Goal: Transaction & Acquisition: Purchase product/service

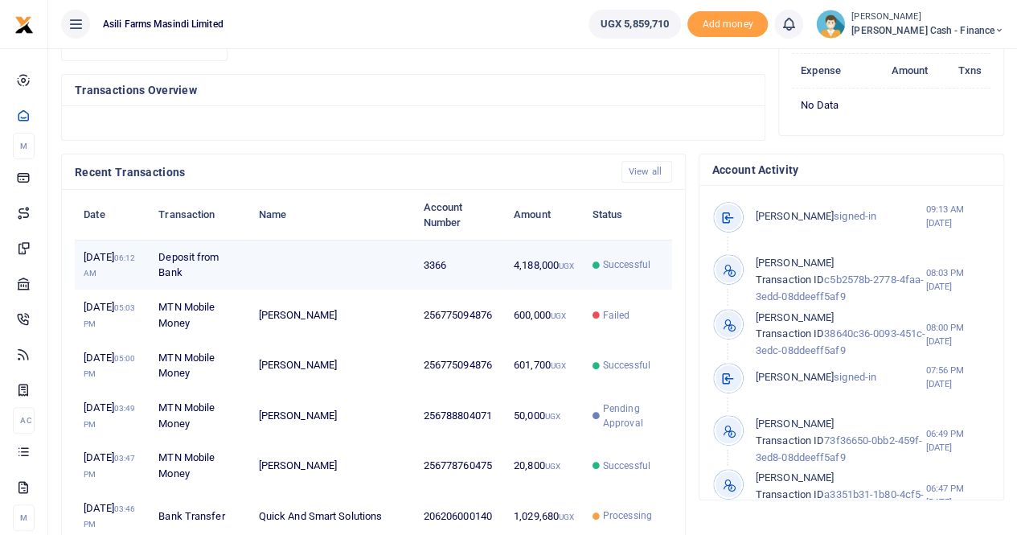
scroll to position [241, 0]
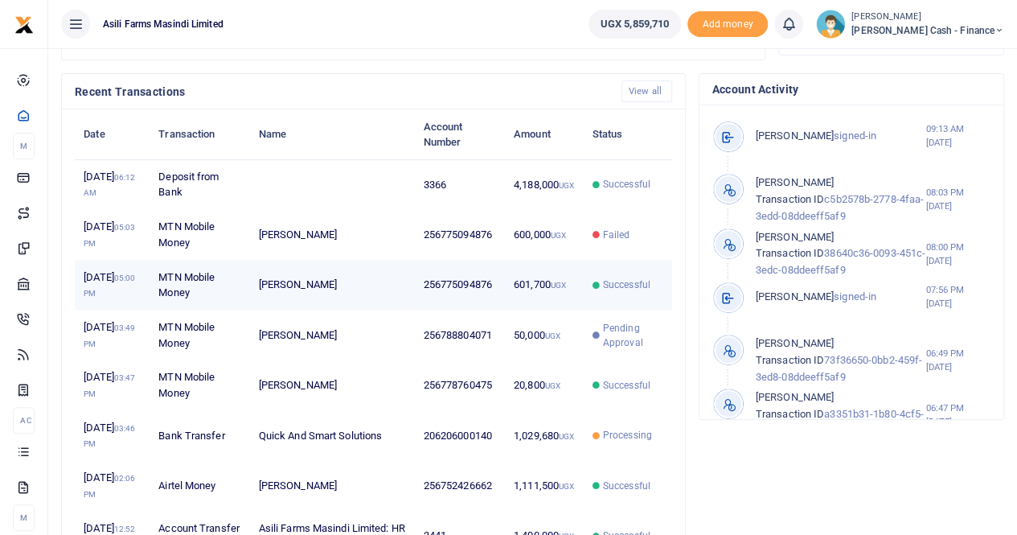
click at [586, 310] on td "Successful" at bounding box center [627, 285] width 88 height 50
click at [556, 310] on td "601,700 UGX" at bounding box center [544, 285] width 79 height 50
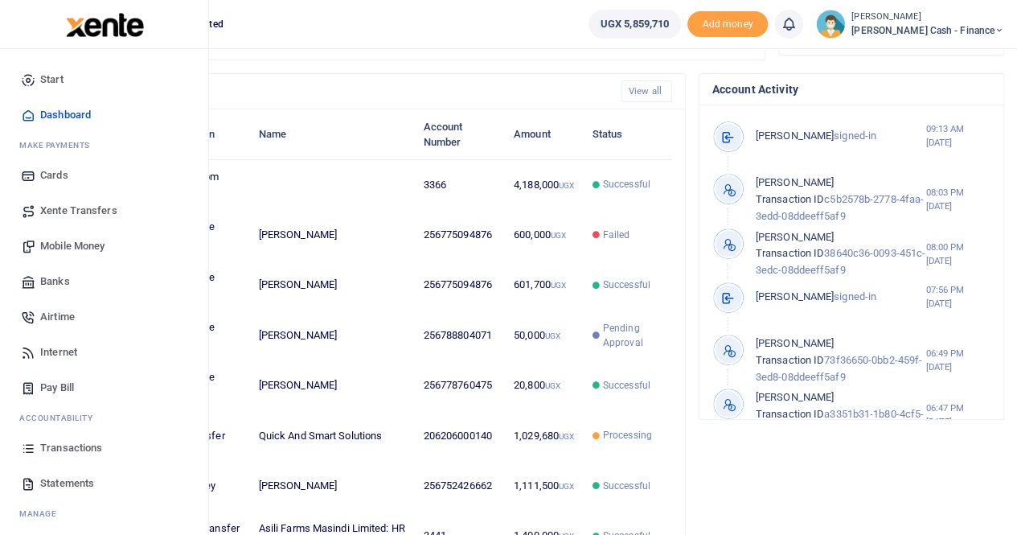
click at [67, 446] on span "Transactions" at bounding box center [71, 448] width 62 height 16
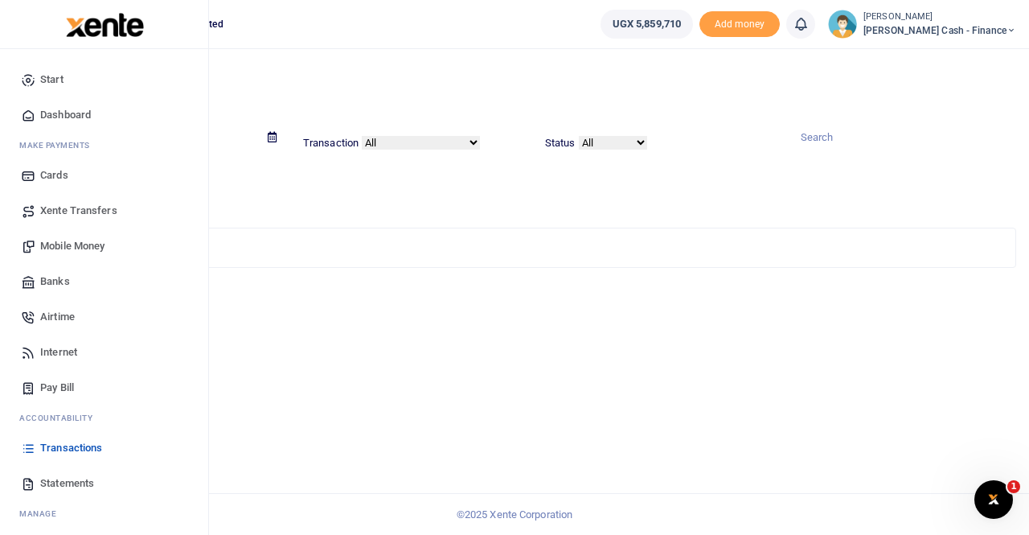
click at [73, 446] on span "Transactions" at bounding box center [71, 448] width 62 height 16
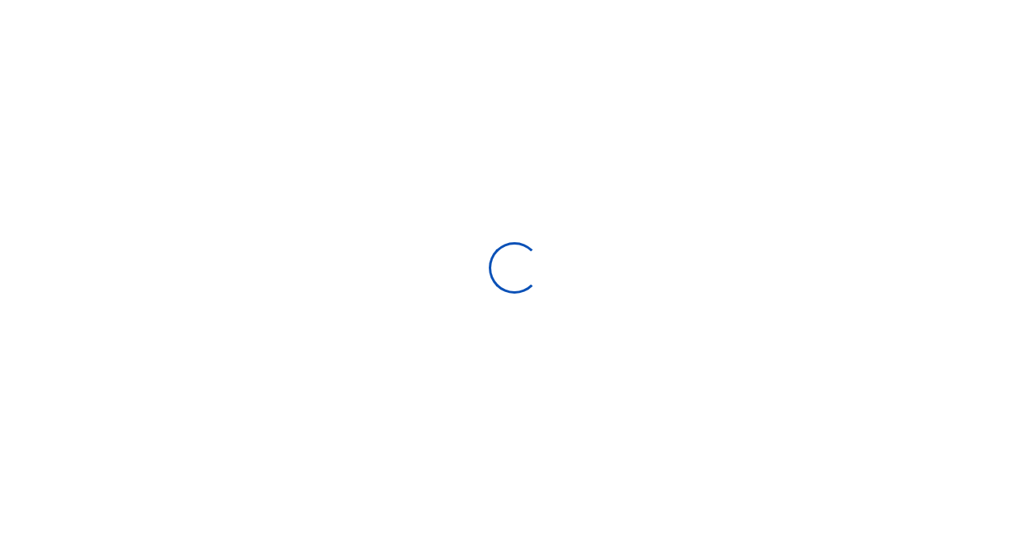
select select
type input "09/03/2025 - 10/02/2025"
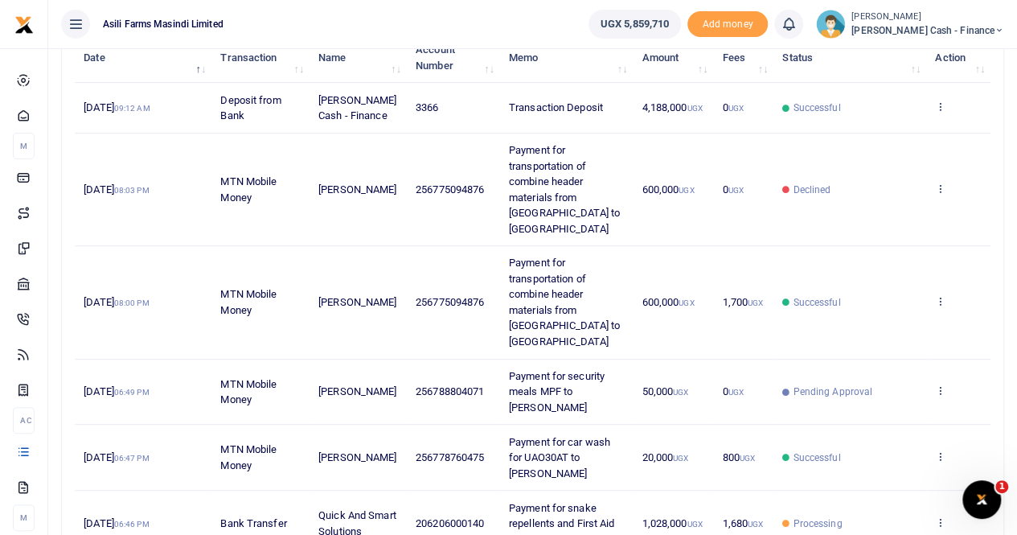
scroll to position [241, 0]
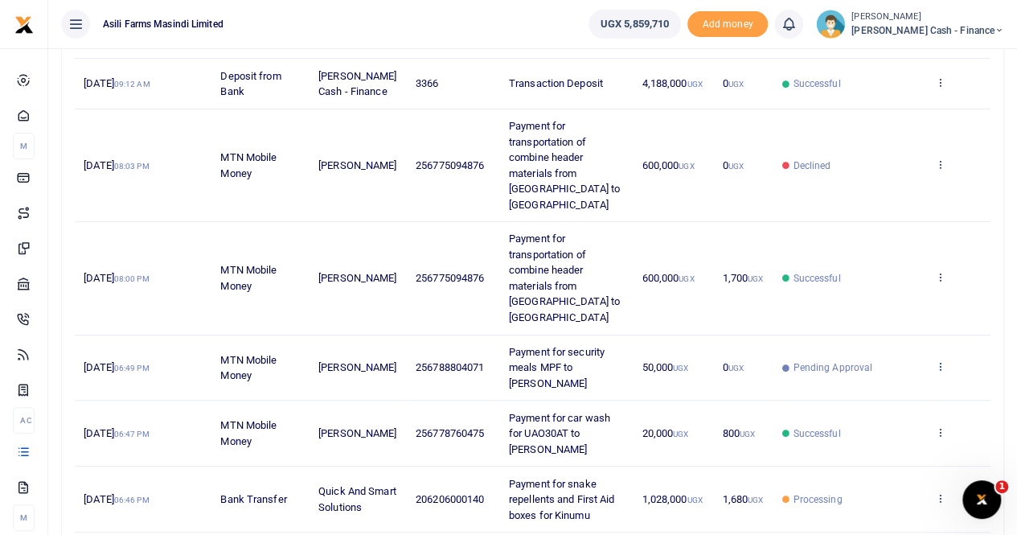
click at [945, 360] on icon at bounding box center [940, 365] width 10 height 11
click at [884, 355] on link "View details" at bounding box center [882, 361] width 127 height 23
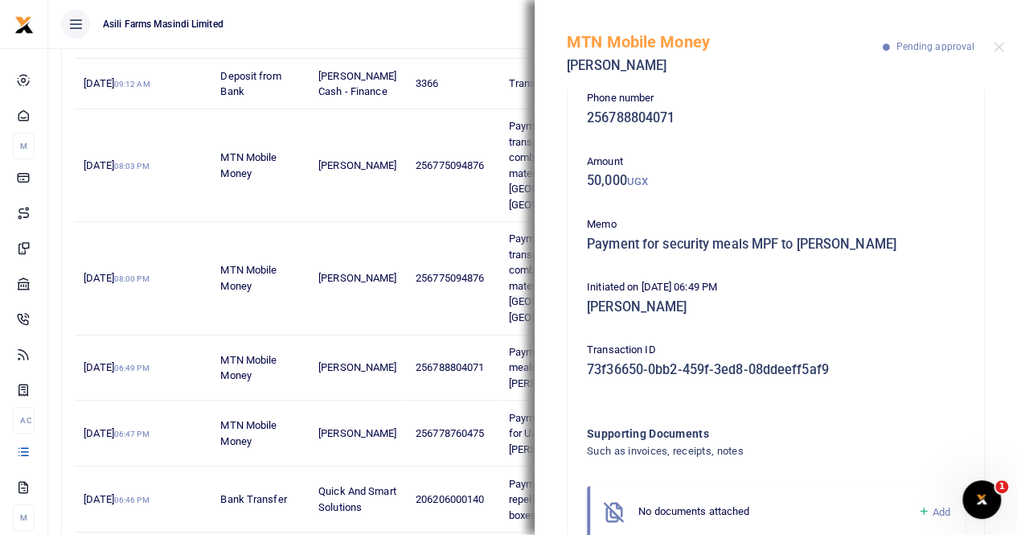
scroll to position [0, 0]
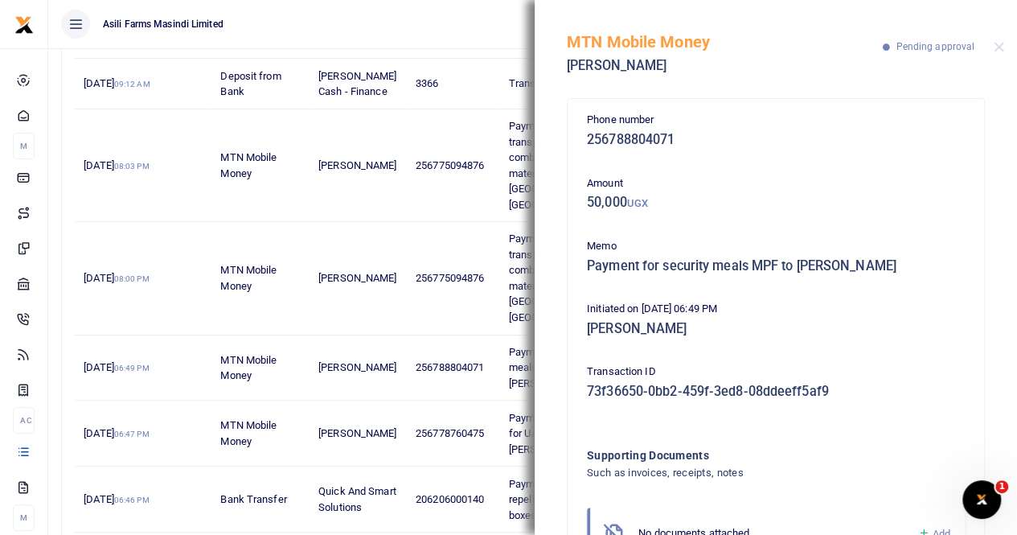
click at [999, 39] on div "MTN Mobile Money Evalin Nalugo Pending approval" at bounding box center [776, 44] width 483 height 89
click at [1002, 39] on div "MTN Mobile Money Evalin Nalugo Pending approval" at bounding box center [776, 44] width 483 height 89
click at [999, 43] on button "Close" at bounding box center [999, 47] width 10 height 10
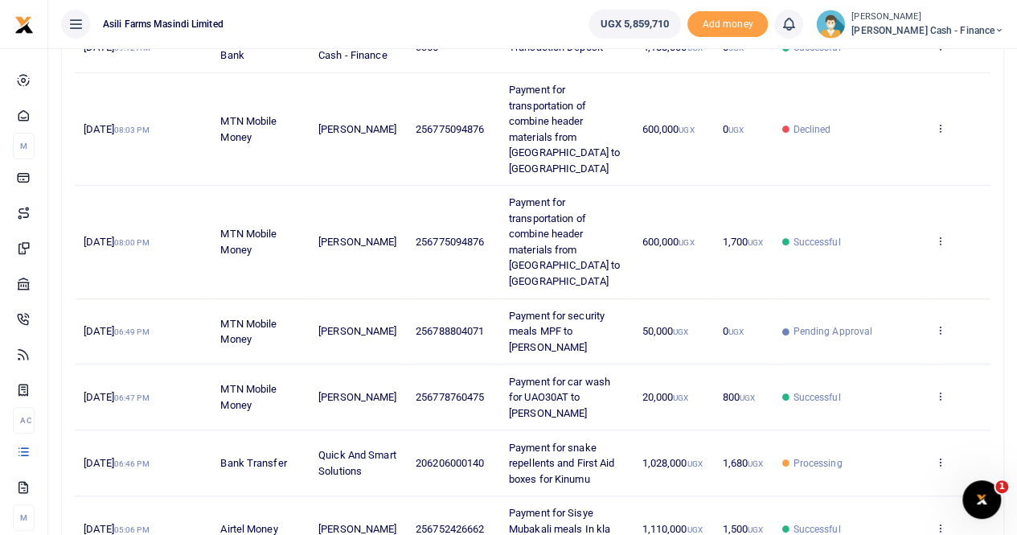
scroll to position [241, 0]
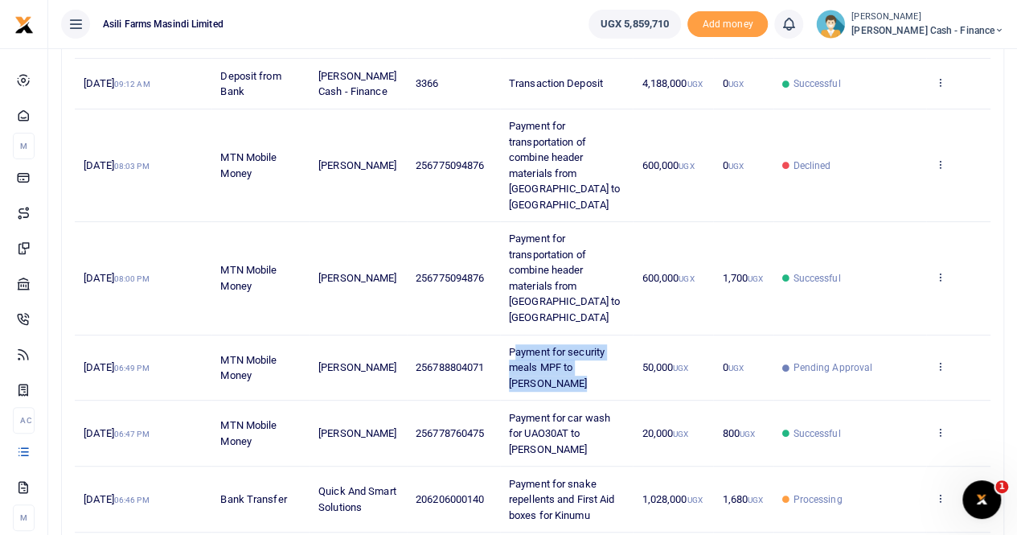
drag, startPoint x: 512, startPoint y: 314, endPoint x: 590, endPoint y: 342, distance: 83.4
click at [592, 345] on td "Payment for security meals MPF to Evalin Nalugo" at bounding box center [567, 368] width 134 height 66
click at [509, 346] on span "Payment for security meals MPF to Evalin Nalugo" at bounding box center [557, 367] width 96 height 43
drag, startPoint x: 510, startPoint y: 318, endPoint x: 572, endPoint y: 352, distance: 70.9
click at [572, 352] on td "Payment for security meals MPF to Evalin Nalugo" at bounding box center [567, 368] width 134 height 66
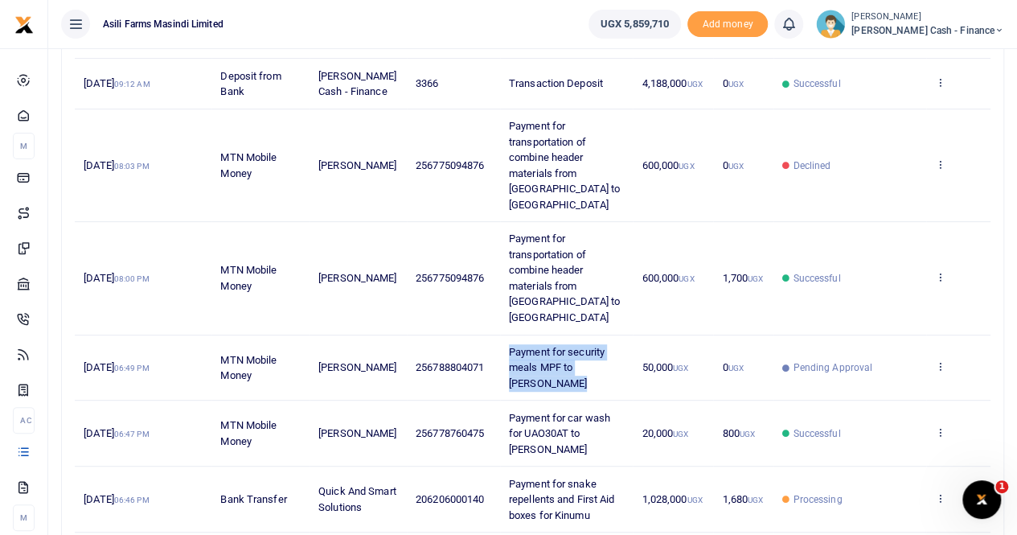
copy span "Payment for security meals MPF to Evalin Nalugo"
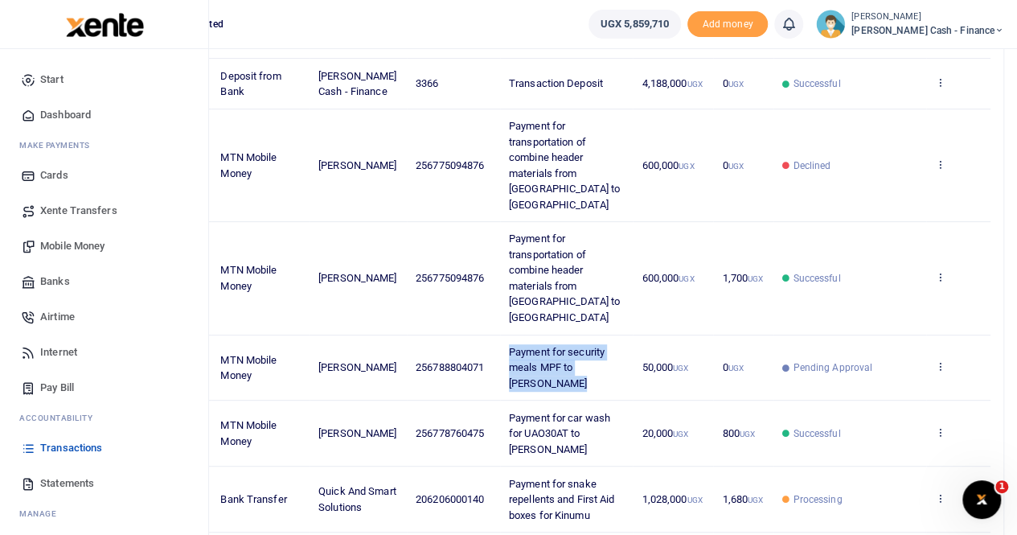
click at [85, 244] on span "Mobile Money" at bounding box center [72, 246] width 64 height 16
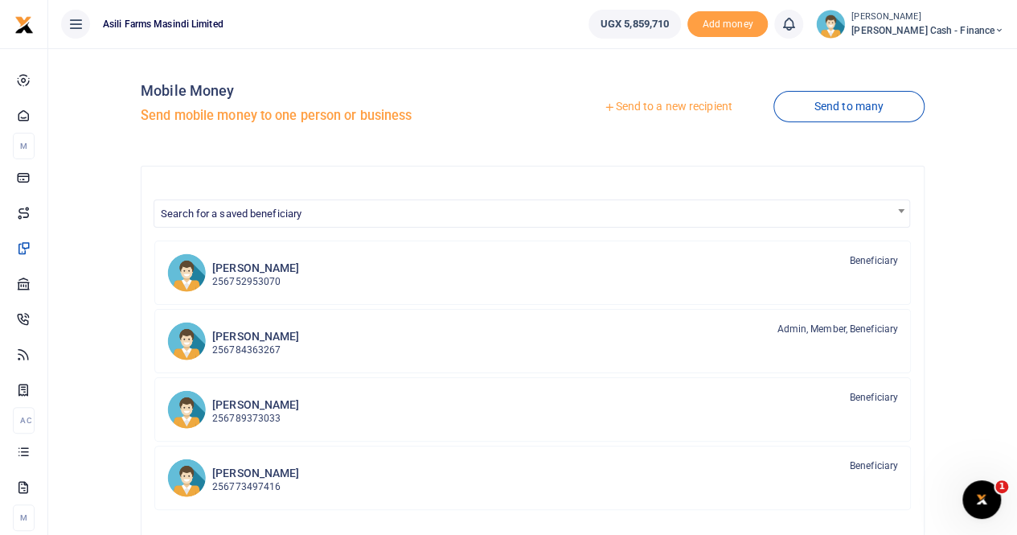
click at [642, 109] on div at bounding box center [508, 267] width 1017 height 535
click at [644, 104] on link "Send to a new recipient" at bounding box center [668, 106] width 210 height 29
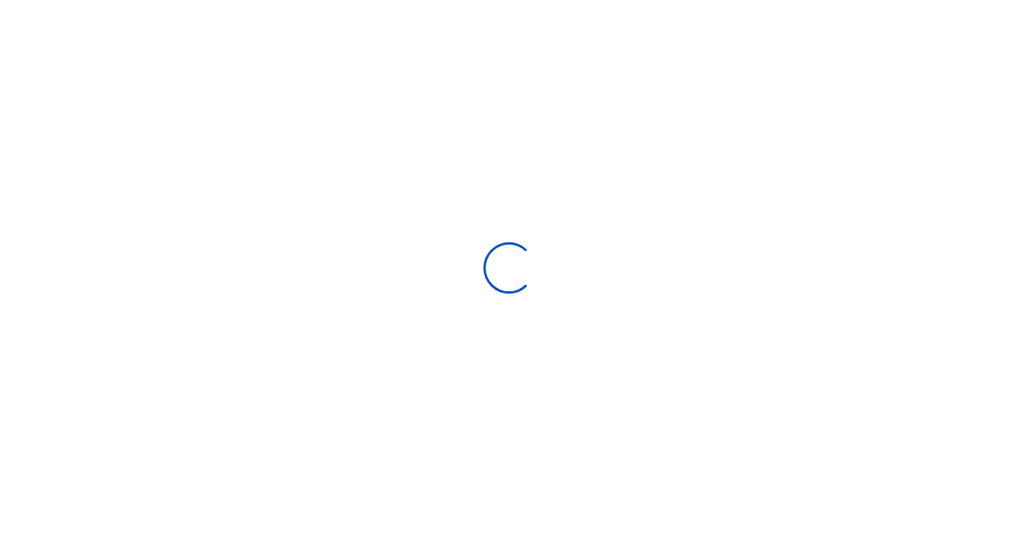
select select "Loading bundles"
select select
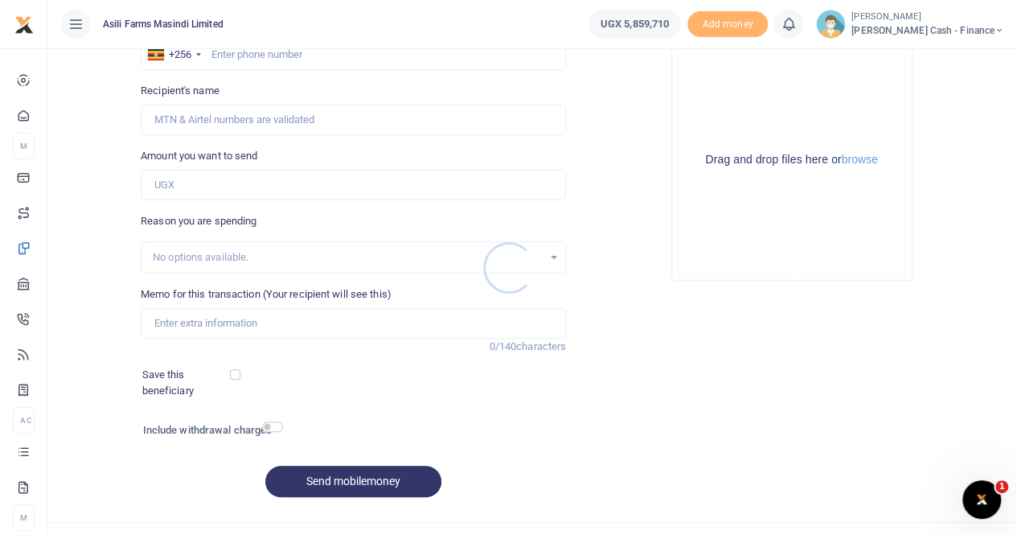
scroll to position [161, 0]
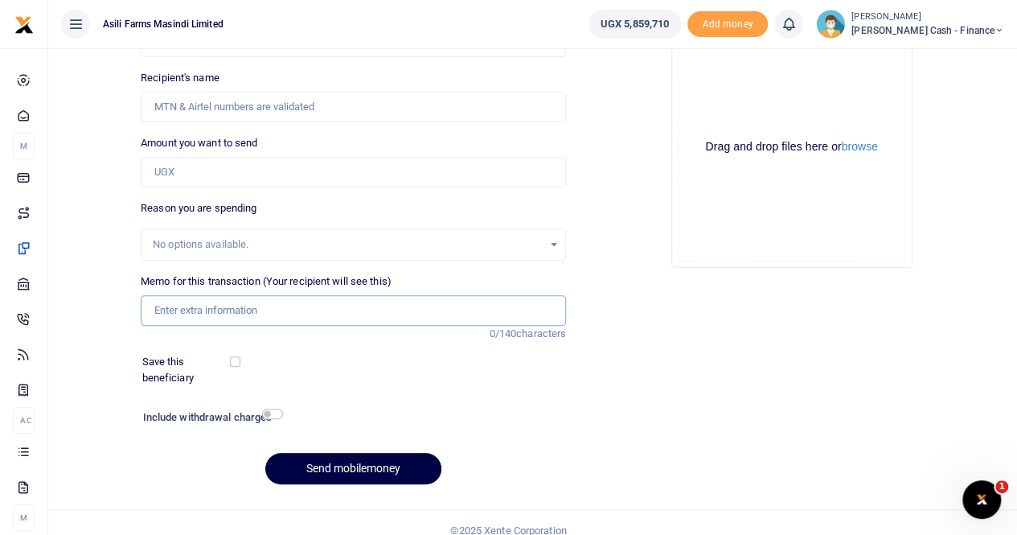
click at [179, 302] on input "Memo for this transaction (Your recipient will see this)" at bounding box center [353, 310] width 425 height 31
paste input "Payment for security meals MPF to Evalin Nalugo"
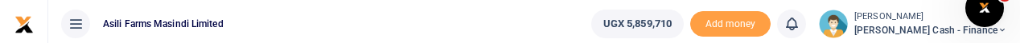
type input "Payment for security meals MPF to Evalin Nalugo"
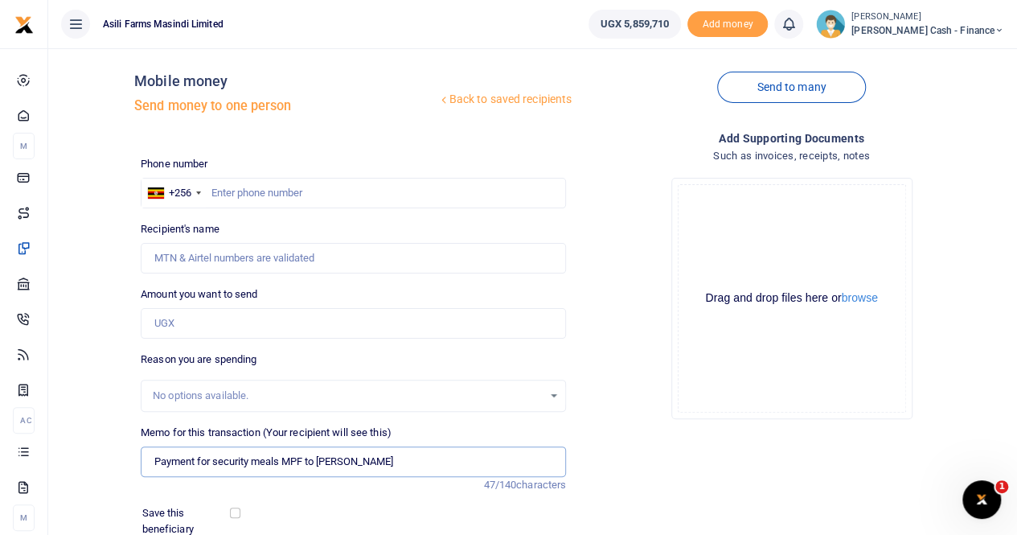
scroll to position [0, 0]
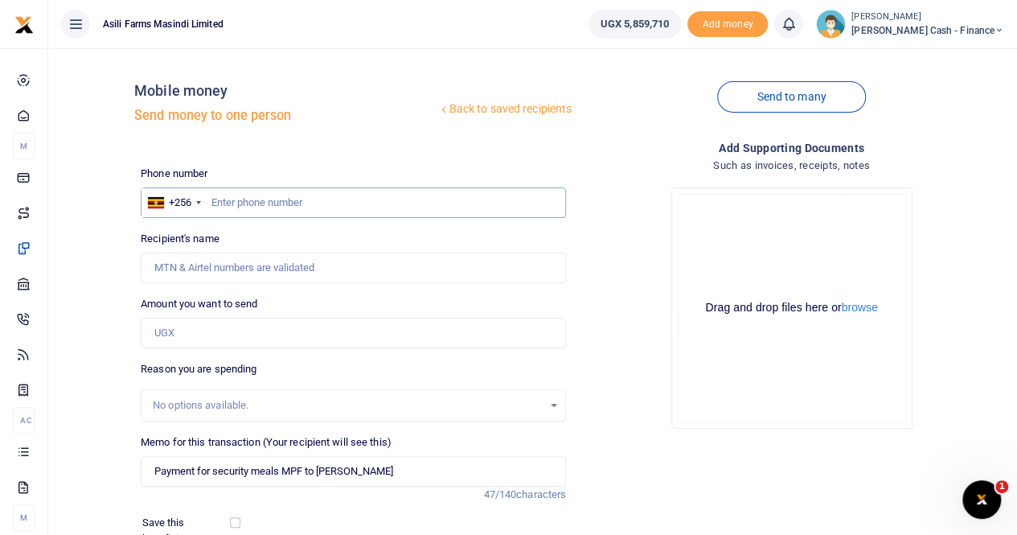
click at [208, 202] on input "text" at bounding box center [353, 202] width 425 height 31
paste input "0772164176"
type input "0772164176"
type input "Joseph Elalu"
type input "0772164176"
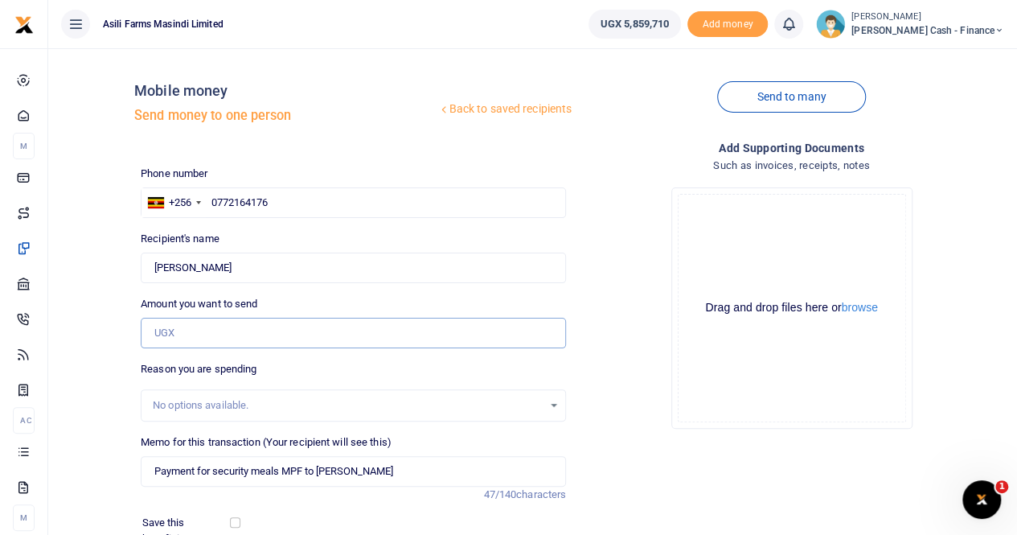
click at [186, 332] on input "Amount you want to send" at bounding box center [353, 333] width 425 height 31
type input "50,000"
drag, startPoint x: 151, startPoint y: 267, endPoint x: 222, endPoint y: 269, distance: 70.8
click at [222, 269] on input "Found" at bounding box center [353, 268] width 425 height 31
drag, startPoint x: 318, startPoint y: 467, endPoint x: 440, endPoint y: 478, distance: 122.7
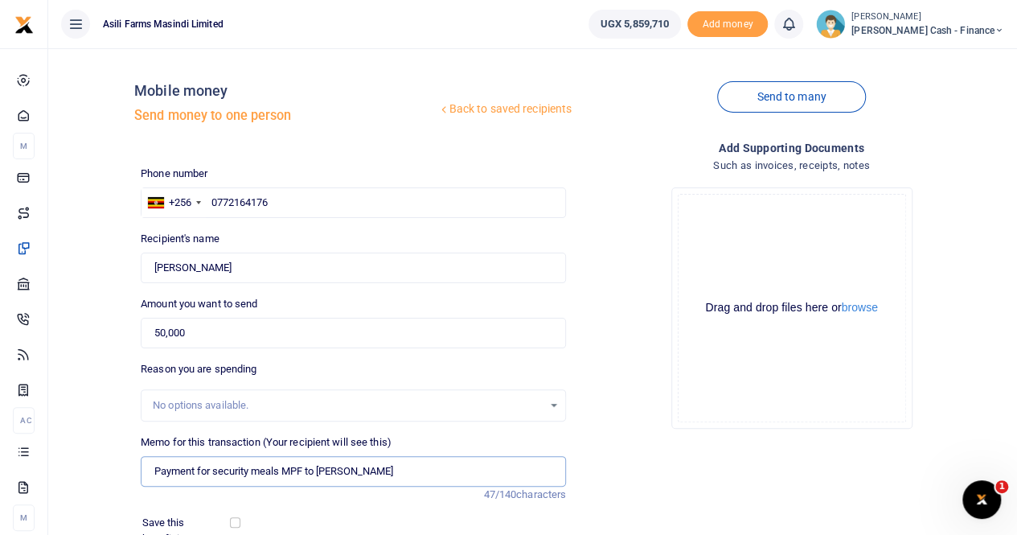
click at [440, 478] on input "Payment for security meals MPF to Evalin Nalugo" at bounding box center [353, 471] width 425 height 31
paste input "Joseph Elalu"
click at [318, 471] on input "Payment for security meals MPF toJoseph Elalu" at bounding box center [353, 471] width 425 height 31
drag, startPoint x: 252, startPoint y: 470, endPoint x: 316, endPoint y: 472, distance: 64.4
click at [253, 470] on input "Payment for security meals MPF to Joseph Elalu" at bounding box center [353, 471] width 425 height 31
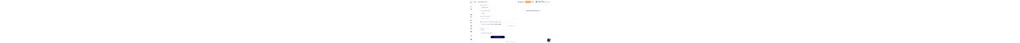
scroll to position [175, 0]
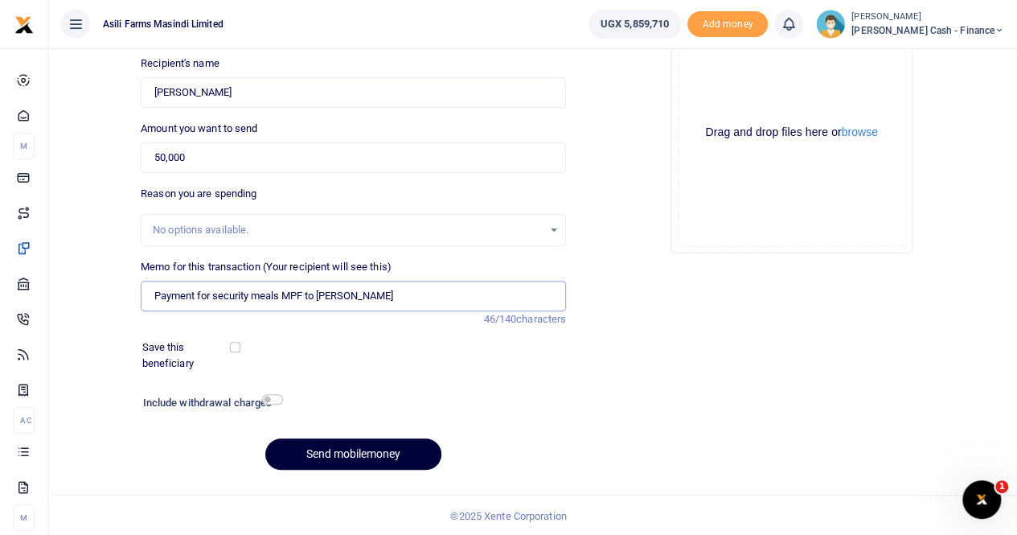
type input "Payment for security meals MPF to Joseph Elalu"
click at [331, 448] on button "Send mobilemoney" at bounding box center [353, 453] width 176 height 31
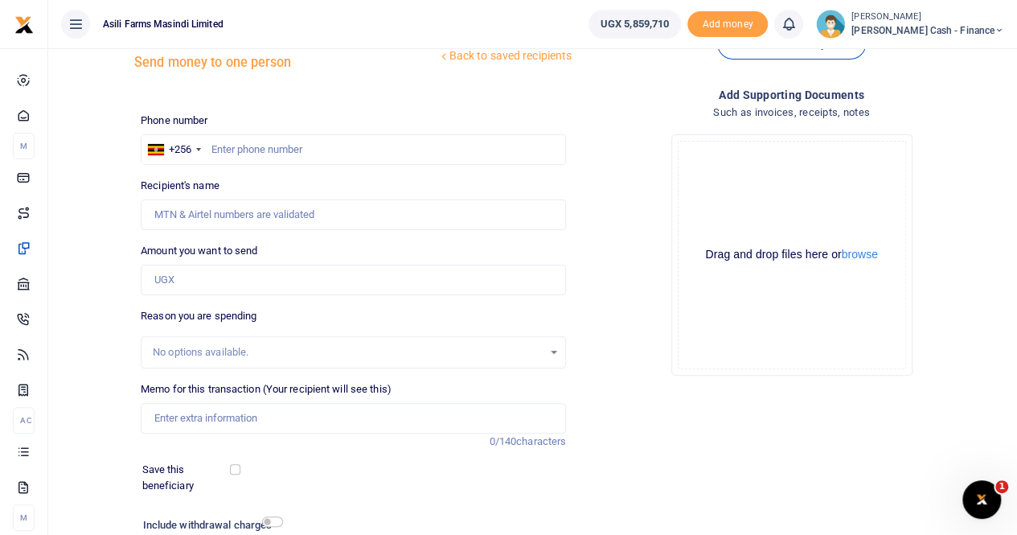
scroll to position [14, 0]
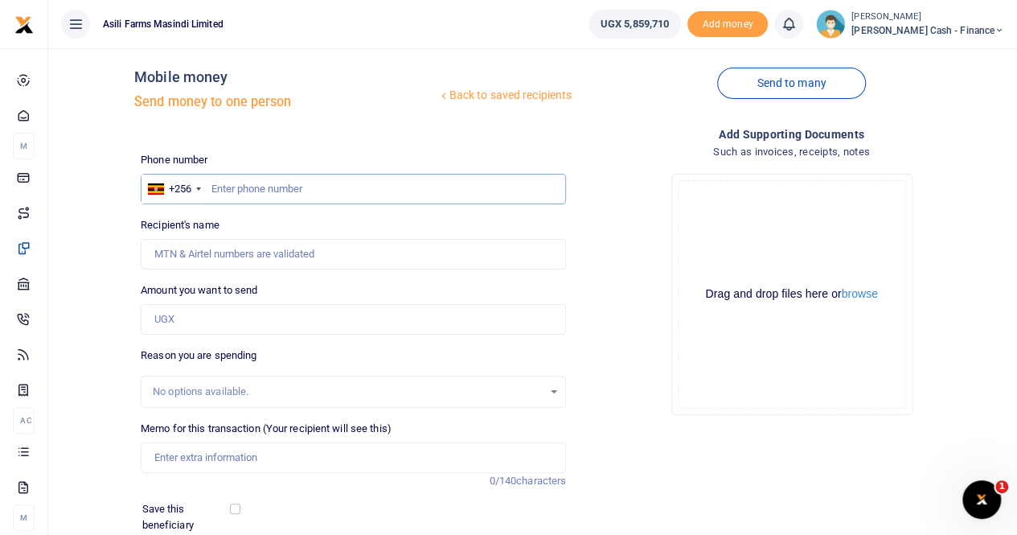
click at [224, 43] on input "text" at bounding box center [353, 189] width 425 height 31
paste input "0748718017"
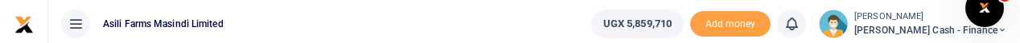
type input "0748718017"
type input "Rolent Abenaitwe"
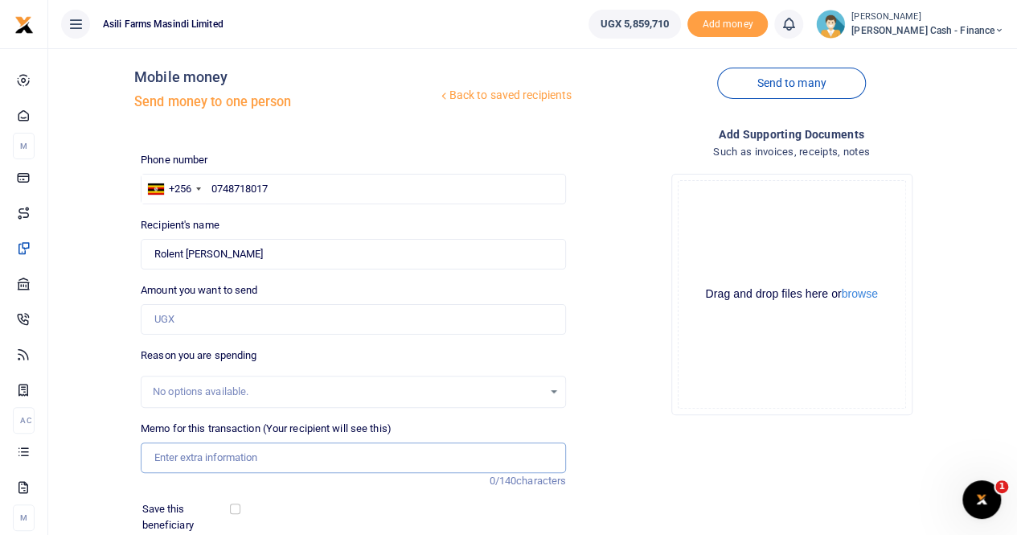
click at [183, 43] on input "Memo for this transaction (Your recipient will see this)" at bounding box center [353, 457] width 425 height 31
paste input "ABINAITWE ROLENT"
type input "ABINAITWE ROLENT"
drag, startPoint x: 154, startPoint y: 456, endPoint x: 334, endPoint y: 463, distance: 180.3
click at [334, 43] on input "ABINAITWE ROLENT" at bounding box center [353, 457] width 425 height 31
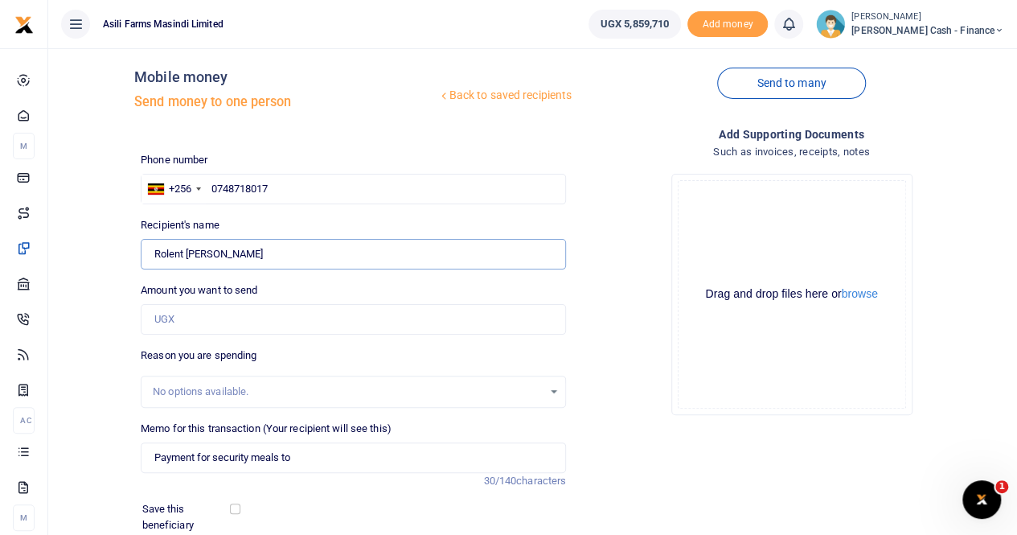
drag, startPoint x: 238, startPoint y: 252, endPoint x: 139, endPoint y: 252, distance: 98.9
click at [139, 43] on div "Recipient's name Found Name is required." at bounding box center [353, 243] width 438 height 52
click at [301, 43] on input "Payment for security meals to" at bounding box center [353, 457] width 425 height 31
paste input "Rolent Abenaitwe"
type input "Payment for security meals to Rolent Abenaitwe"
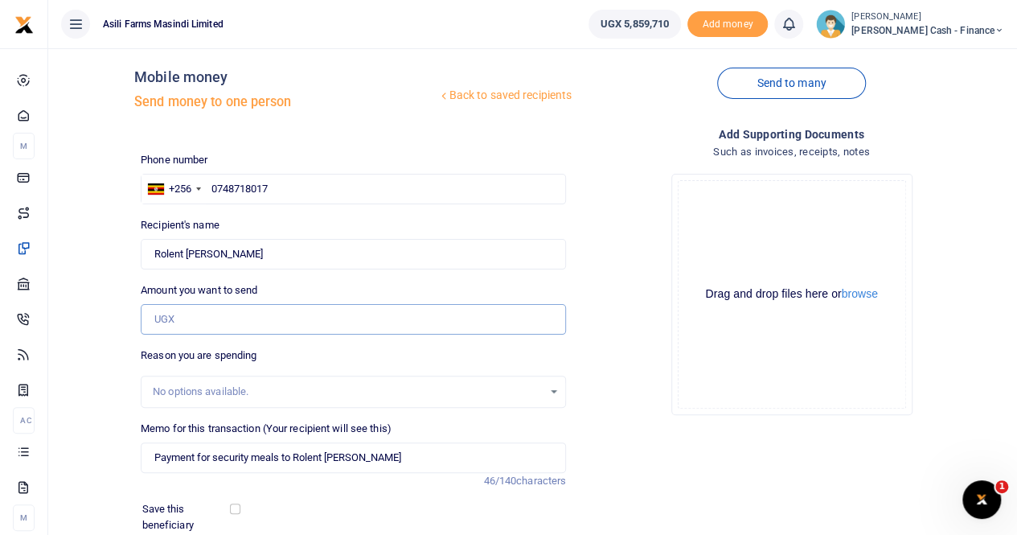
click at [190, 43] on input "Amount you want to send" at bounding box center [353, 319] width 425 height 31
type input "50,000"
click at [282, 43] on input "Found" at bounding box center [353, 254] width 425 height 31
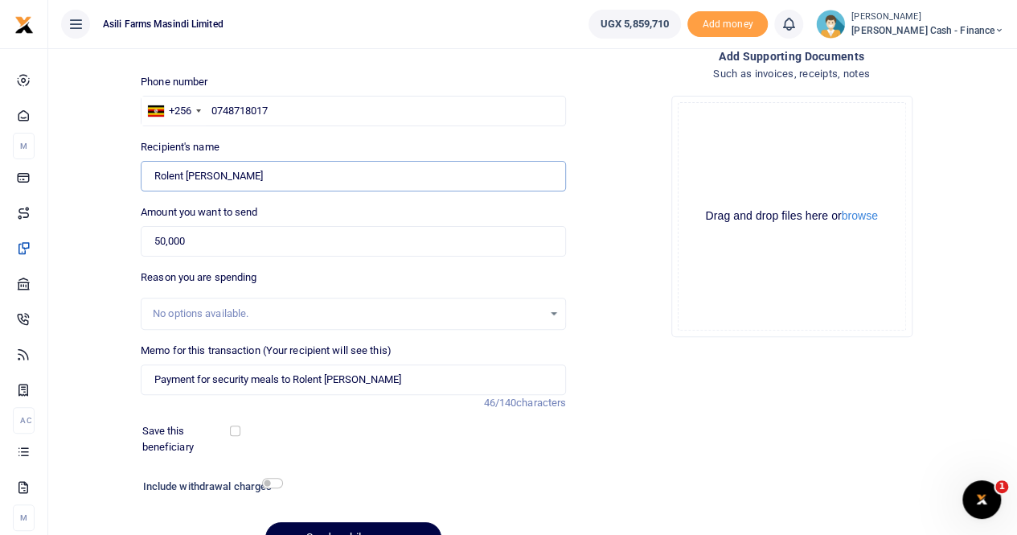
scroll to position [94, 0]
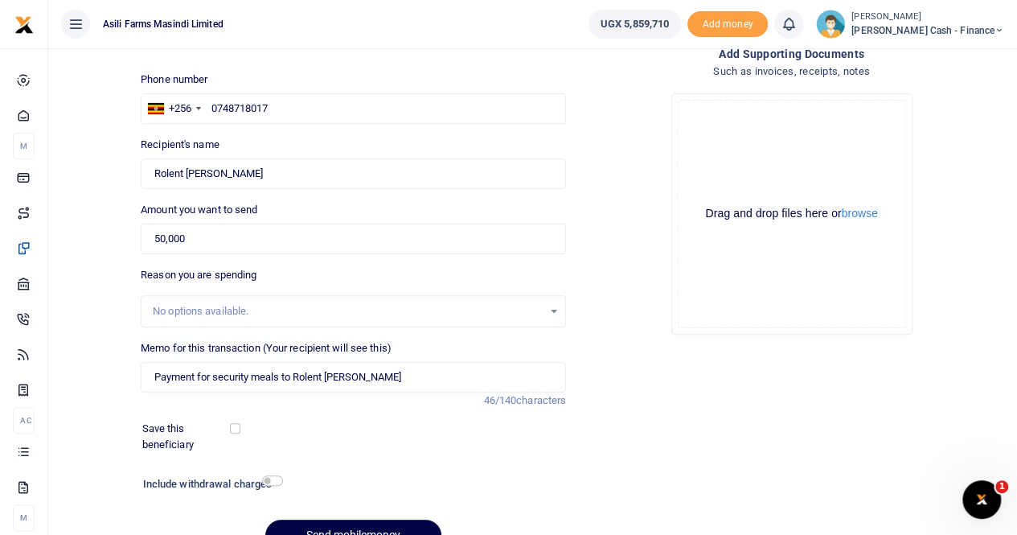
click at [368, 43] on div at bounding box center [377, 525] width 19 height 19
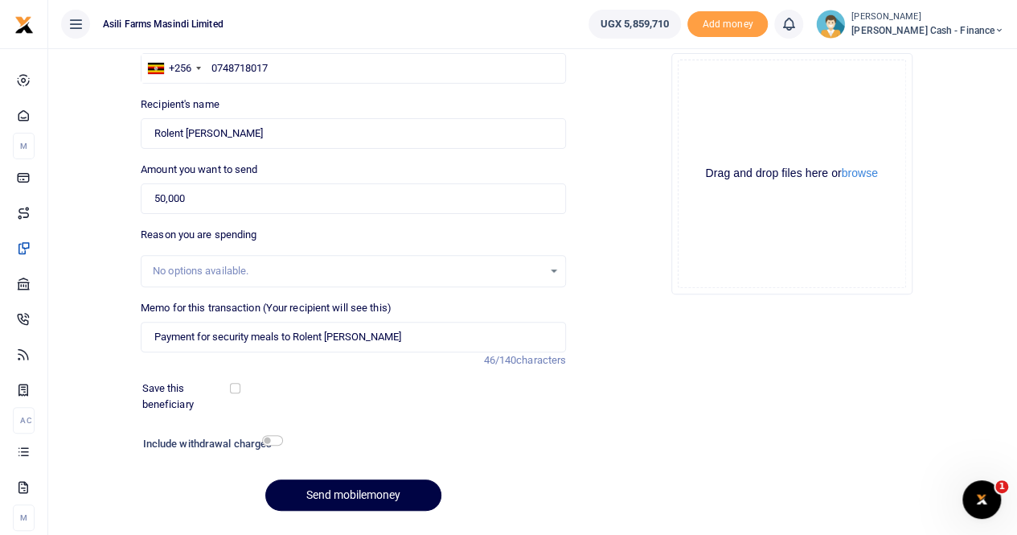
scroll to position [175, 0]
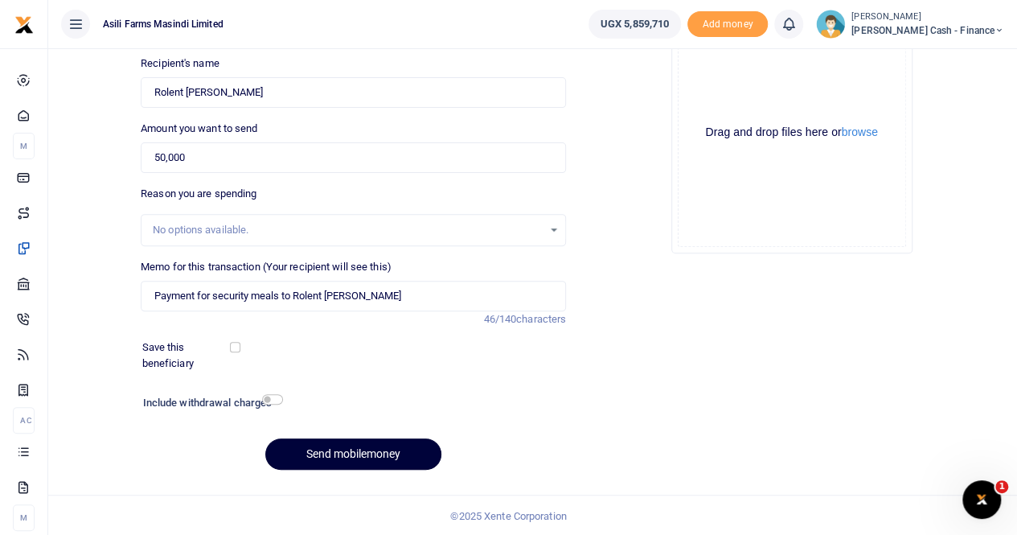
click at [332, 43] on button "Send mobilemoney" at bounding box center [353, 453] width 176 height 31
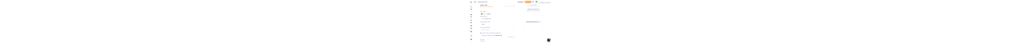
scroll to position [0, 0]
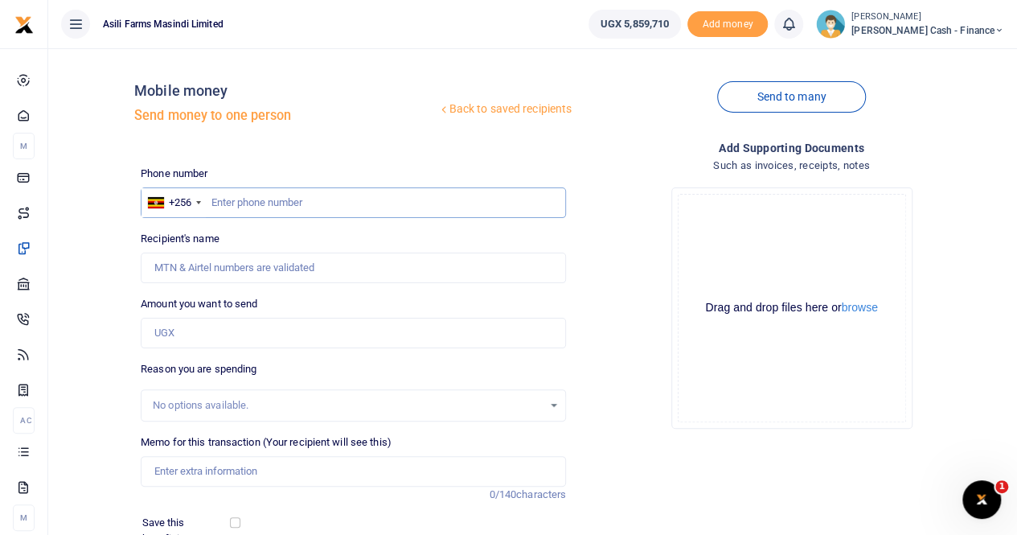
click at [228, 43] on input "text" at bounding box center [353, 202] width 425 height 31
paste input "0791503046"
type input "0791503046"
type input "Tonny Okal"
type input "0791503046"
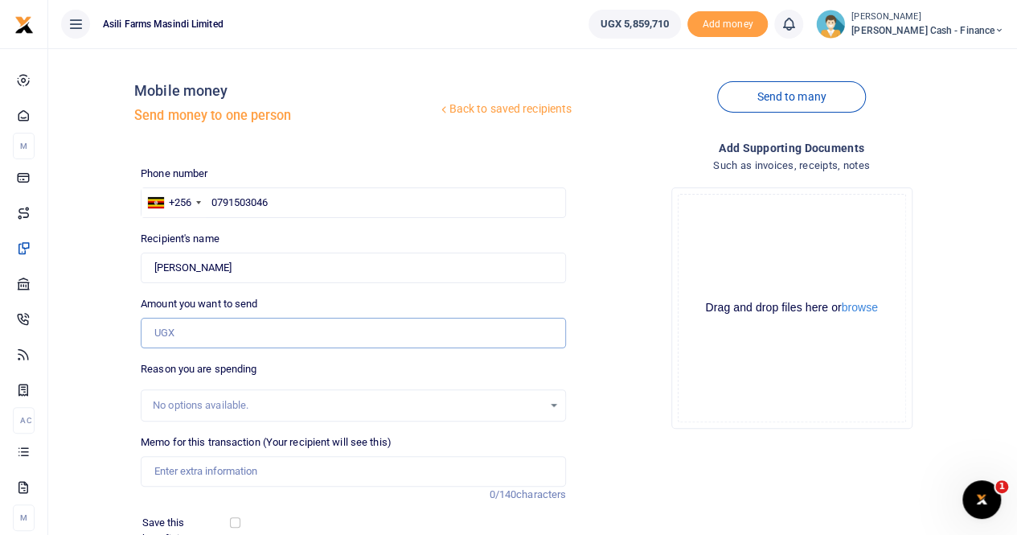
click at [177, 43] on input "Amount you want to send" at bounding box center [353, 333] width 425 height 31
type input "50,000"
click at [182, 43] on input "Memo for this transaction (Your recipient will see this)" at bounding box center [353, 471] width 425 height 31
drag, startPoint x: 153, startPoint y: 265, endPoint x: 243, endPoint y: 269, distance: 90.2
click at [243, 43] on input "Found" at bounding box center [353, 268] width 425 height 31
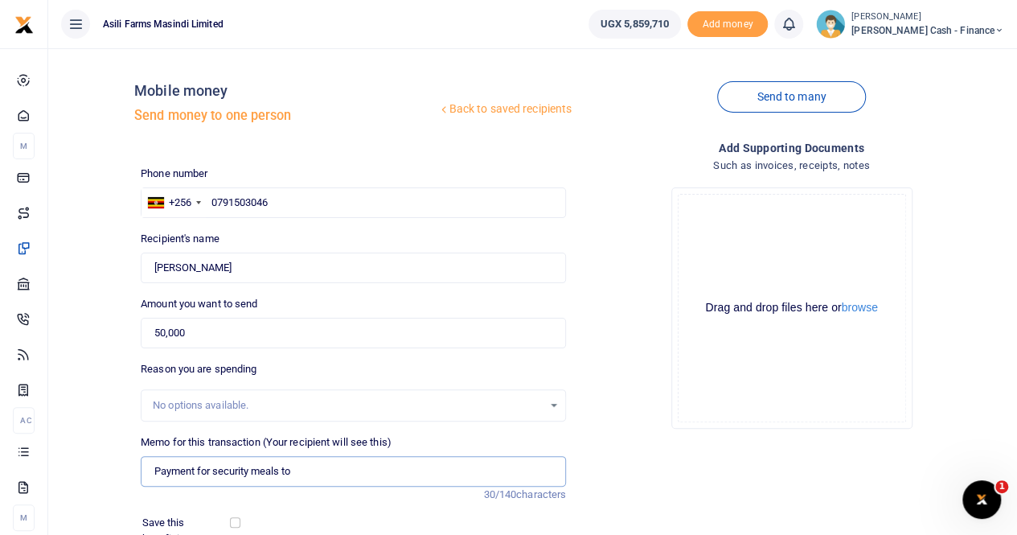
click at [310, 43] on input "Payment for security meals to" at bounding box center [353, 471] width 425 height 31
paste input "Tonny Okal"
drag, startPoint x: 249, startPoint y: 464, endPoint x: 318, endPoint y: 471, distance: 68.7
click at [250, 43] on input "Payment for security meals to Tonny Okal" at bounding box center [353, 471] width 425 height 31
click at [375, 43] on input "Payment for security meals to Tonny Okal" at bounding box center [353, 471] width 425 height 31
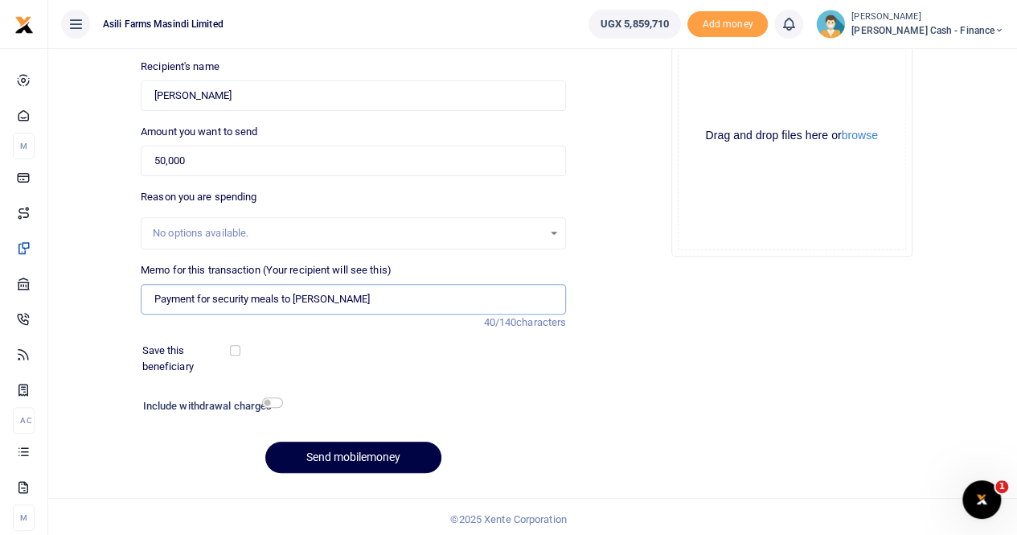
scroll to position [175, 0]
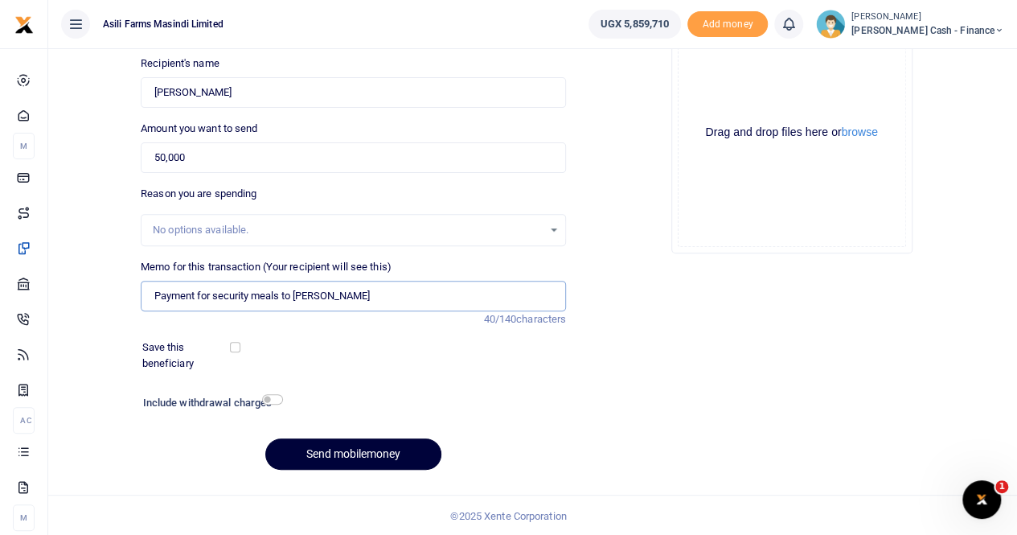
type input "Payment for security meals to Tonny Okal"
click at [326, 43] on button "Send mobilemoney" at bounding box center [353, 453] width 176 height 31
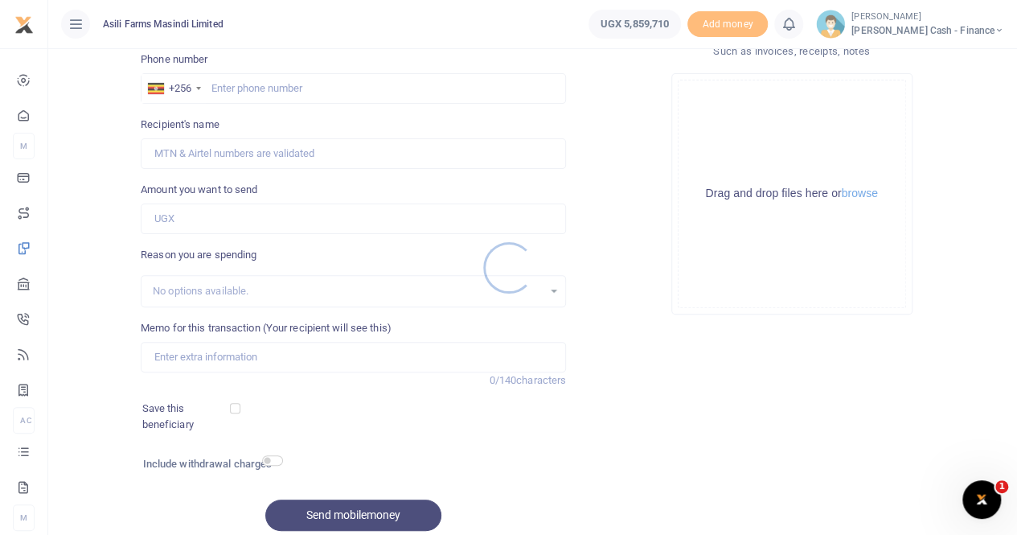
scroll to position [175, 0]
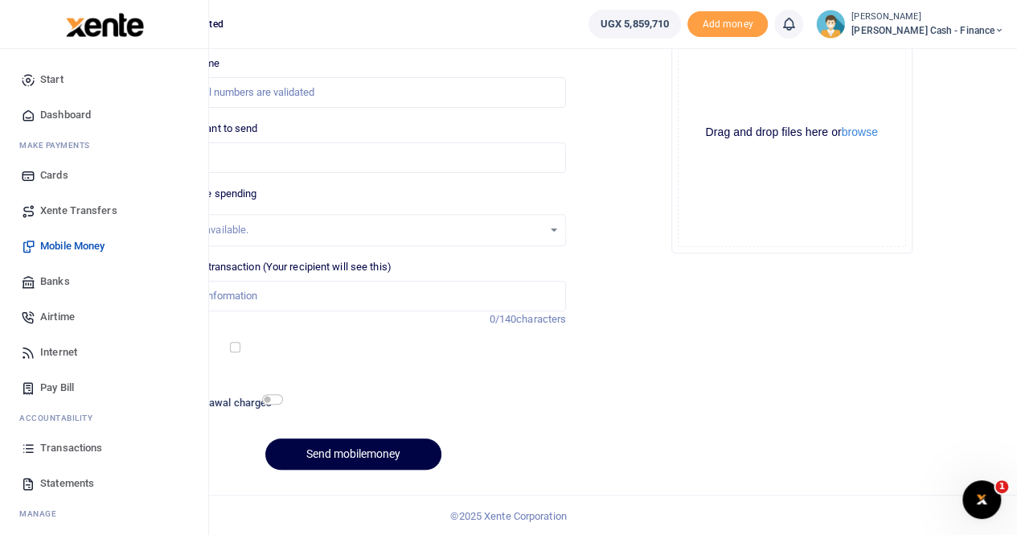
click at [63, 446] on span "Transactions" at bounding box center [71, 448] width 62 height 16
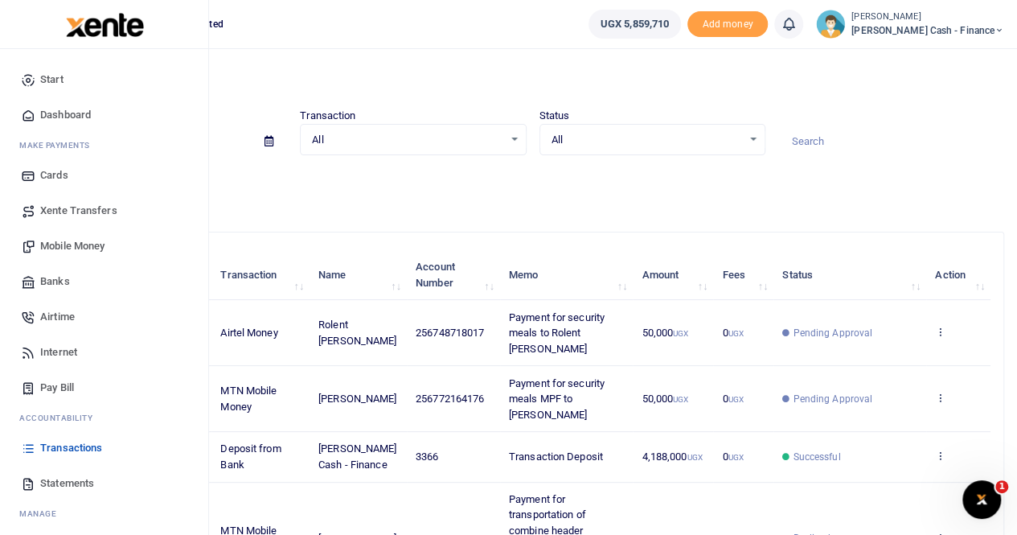
click at [72, 245] on span "Mobile Money" at bounding box center [72, 246] width 64 height 16
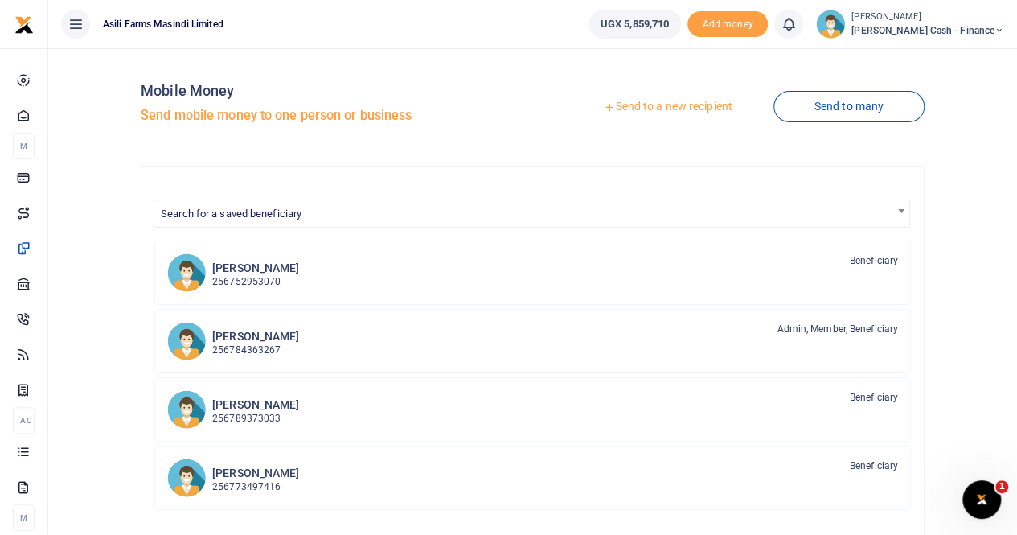
click at [651, 110] on link "Send to a new recipient" at bounding box center [668, 106] width 210 height 29
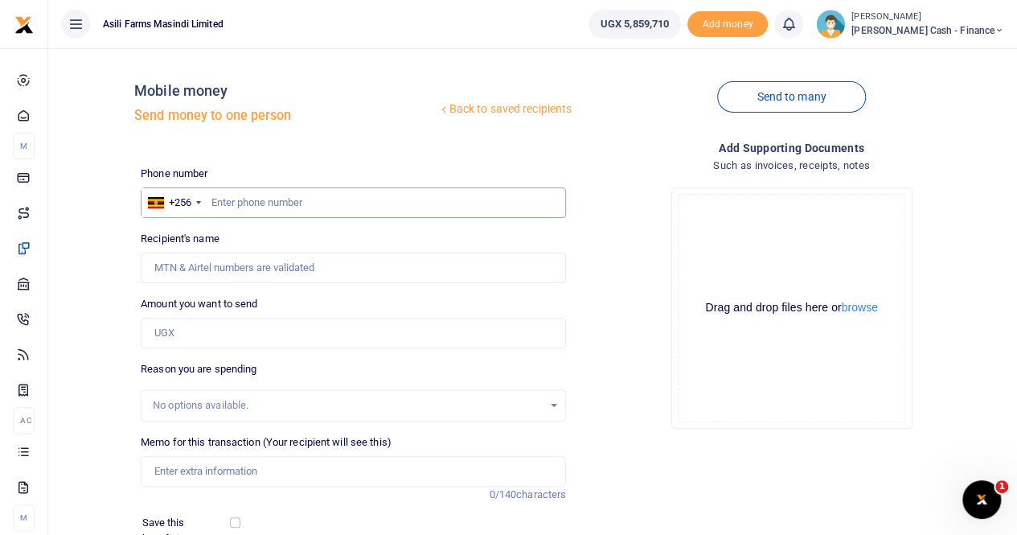
click at [220, 199] on input "text" at bounding box center [353, 202] width 425 height 31
paste input "0749219737"
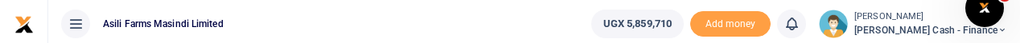
type input "0749219737"
type input "Vicky Akello"
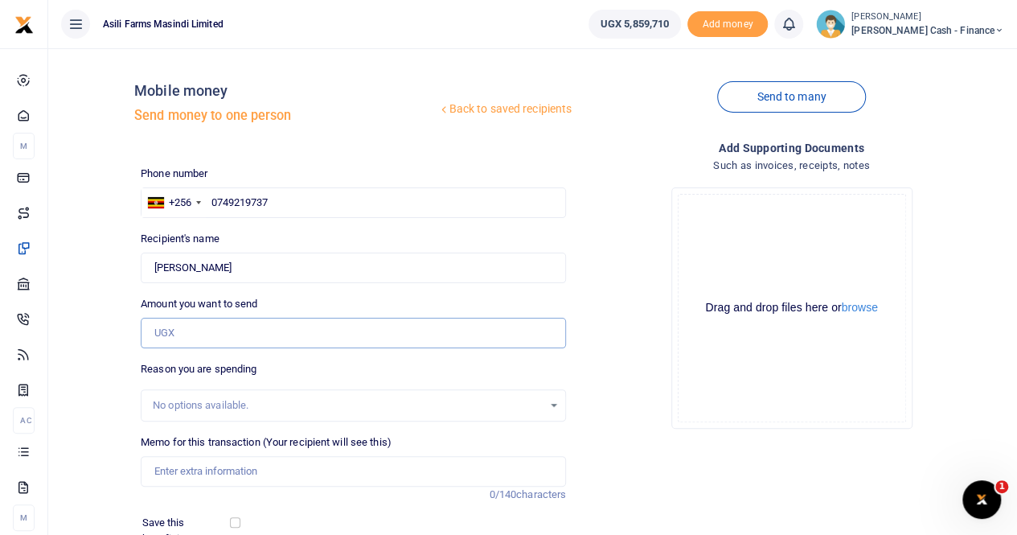
click at [187, 325] on input "Amount you want to send" at bounding box center [353, 333] width 425 height 31
type input "50,000"
click at [234, 465] on input "Memo for this transaction (Your recipient will see this)" at bounding box center [353, 471] width 425 height 31
drag, startPoint x: 154, startPoint y: 264, endPoint x: 253, endPoint y: 277, distance: 99.0
click at [253, 277] on input "Found" at bounding box center [353, 268] width 425 height 31
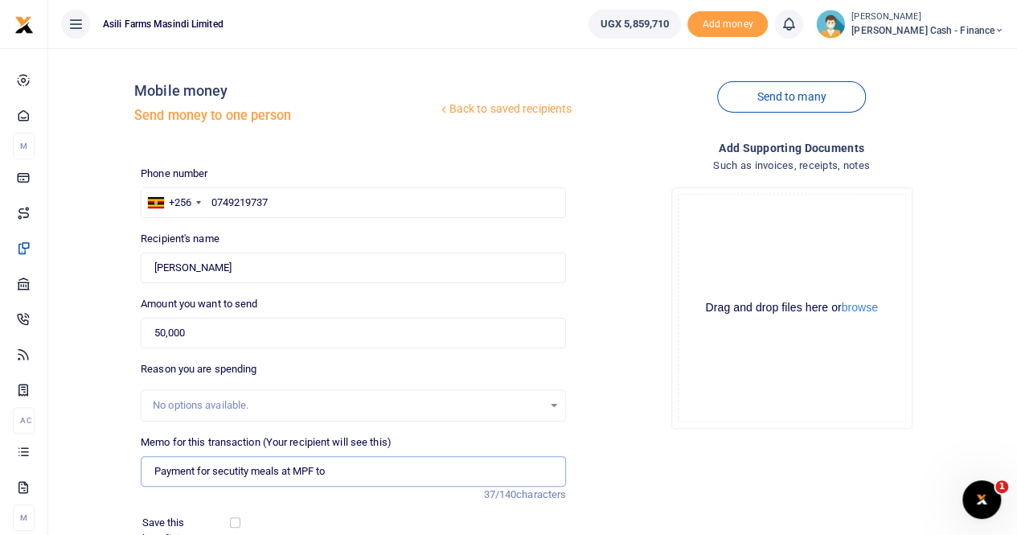
click at [340, 472] on input "Payment for secutity meals at MPF to" at bounding box center [353, 471] width 425 height 31
paste input "Vicky Akello"
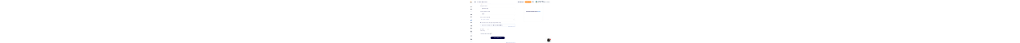
scroll to position [161, 0]
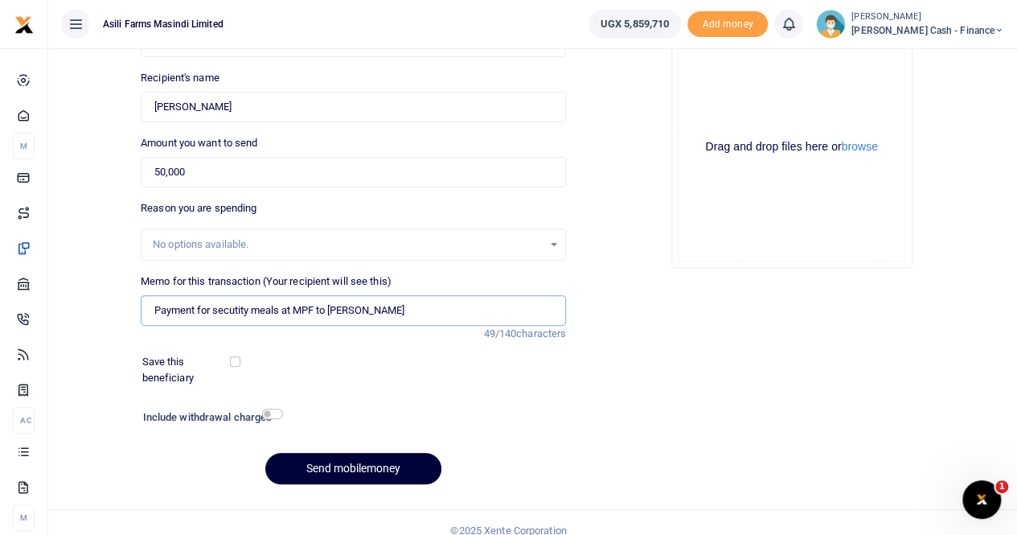
type input "Payment for secutity meals at MPF to Vicky Akello"
click at [340, 466] on button "Send mobilemoney" at bounding box center [353, 468] width 176 height 31
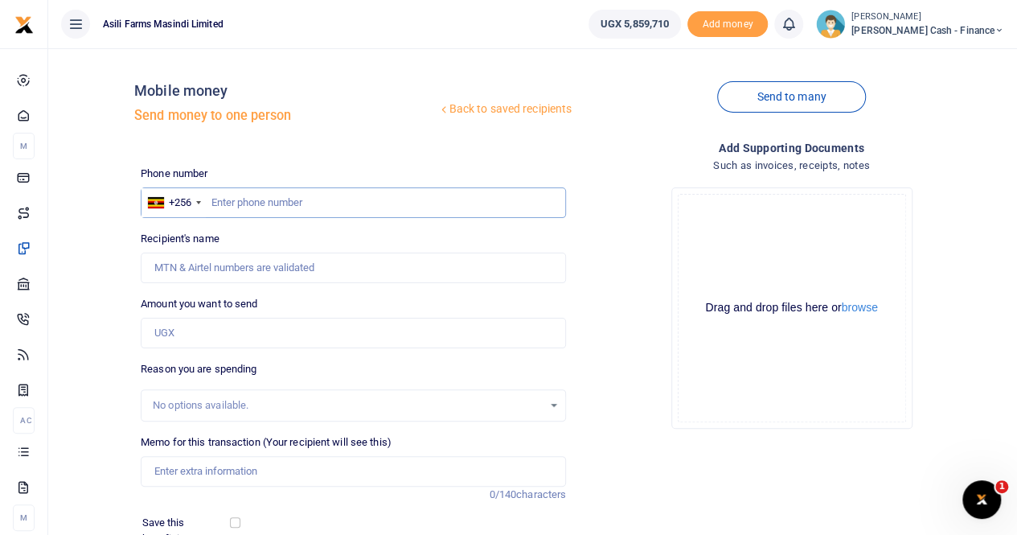
click at [214, 43] on input "text" at bounding box center [353, 202] width 425 height 31
paste input "0769885844"
type input "0769885844"
type input "[PERSON_NAME]"
click at [191, 43] on input "Amount you want to send" at bounding box center [353, 333] width 425 height 31
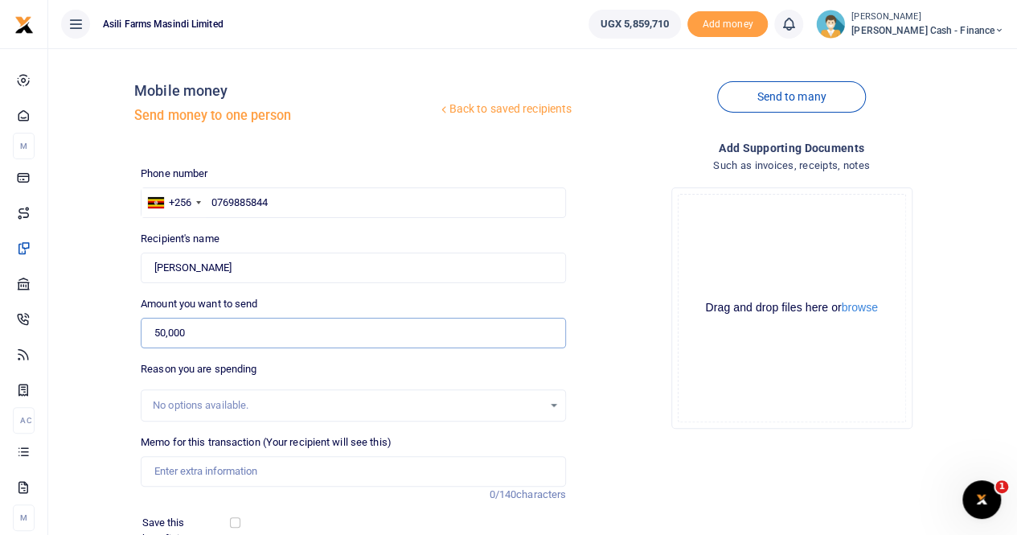
type input "50,000"
click at [199, 43] on input "Memo for this transaction (Your recipient will see this)" at bounding box center [353, 471] width 425 height 31
drag, startPoint x: 155, startPoint y: 267, endPoint x: 244, endPoint y: 274, distance: 88.8
click at [244, 43] on input "Found" at bounding box center [353, 268] width 425 height 31
click at [343, 43] on input "Payment for security meals at MPF to" at bounding box center [353, 471] width 425 height 31
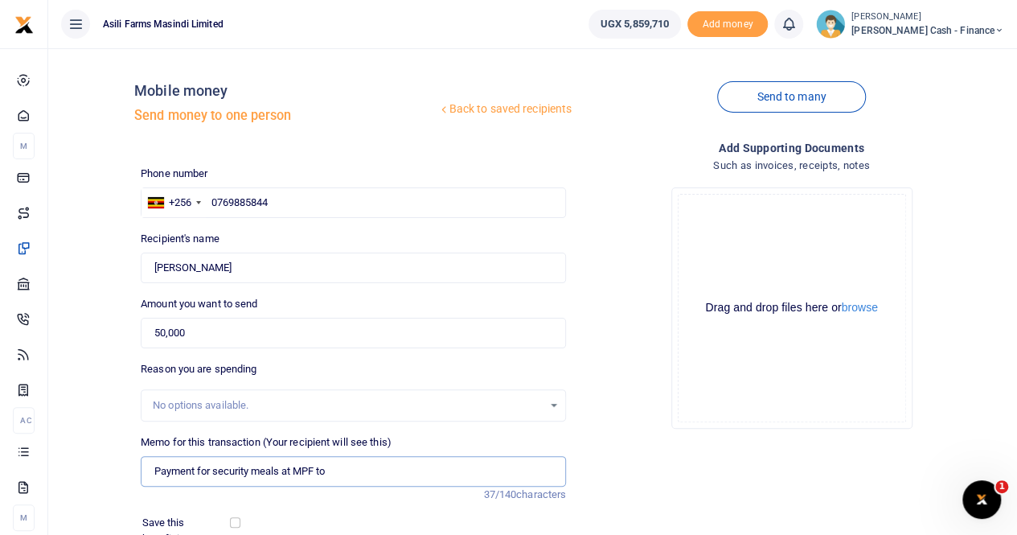
paste input "Francis Matata"
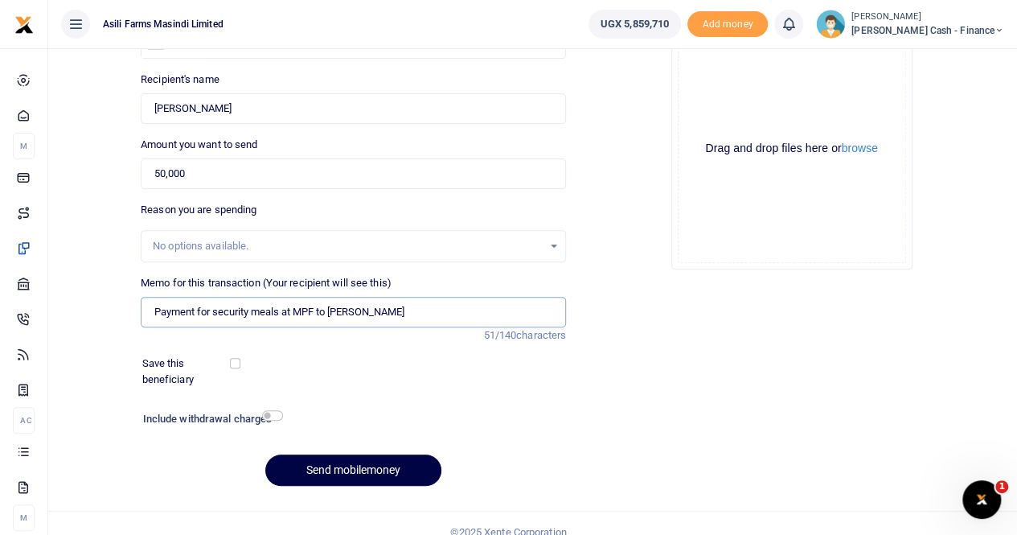
scroll to position [161, 0]
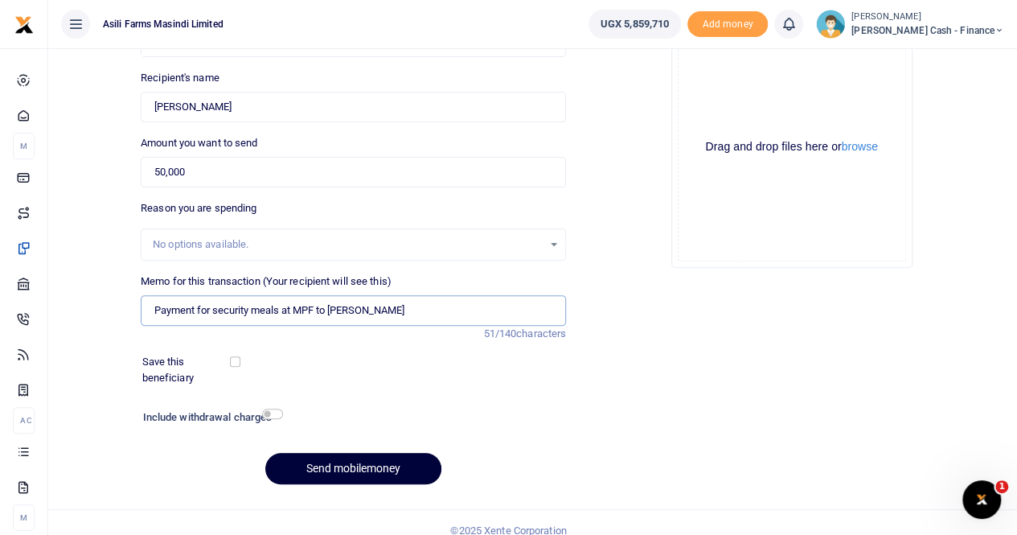
type input "Payment for security meals at MPF to Francis Matata"
click at [349, 43] on button "Send mobilemoney" at bounding box center [353, 468] width 176 height 31
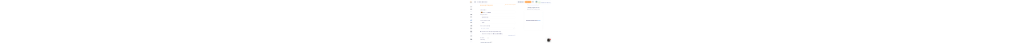
scroll to position [0, 0]
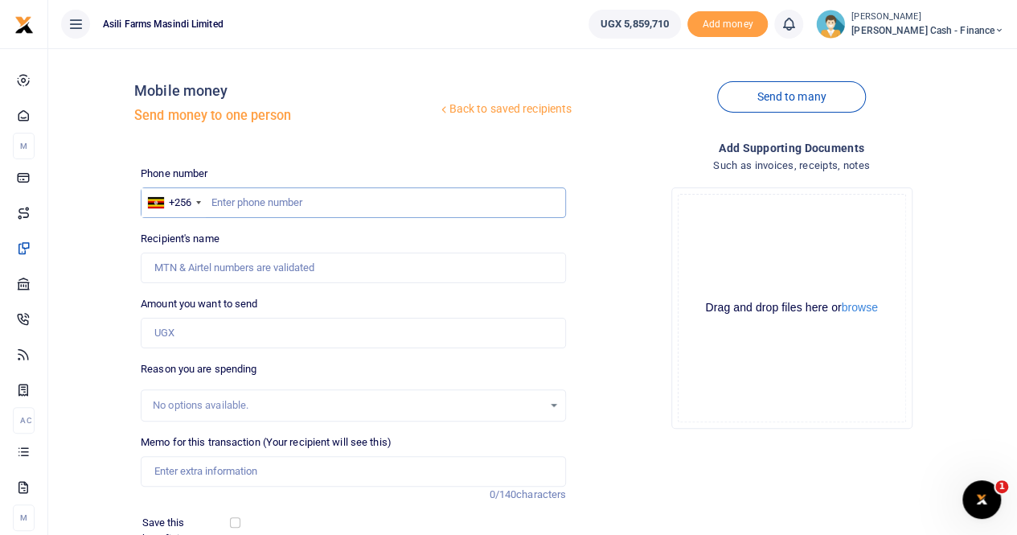
click at [228, 43] on input "text" at bounding box center [353, 202] width 425 height 31
paste input "0777564031"
type input "0777564031"
type input "Bonny Acuma"
type input "0777564031"
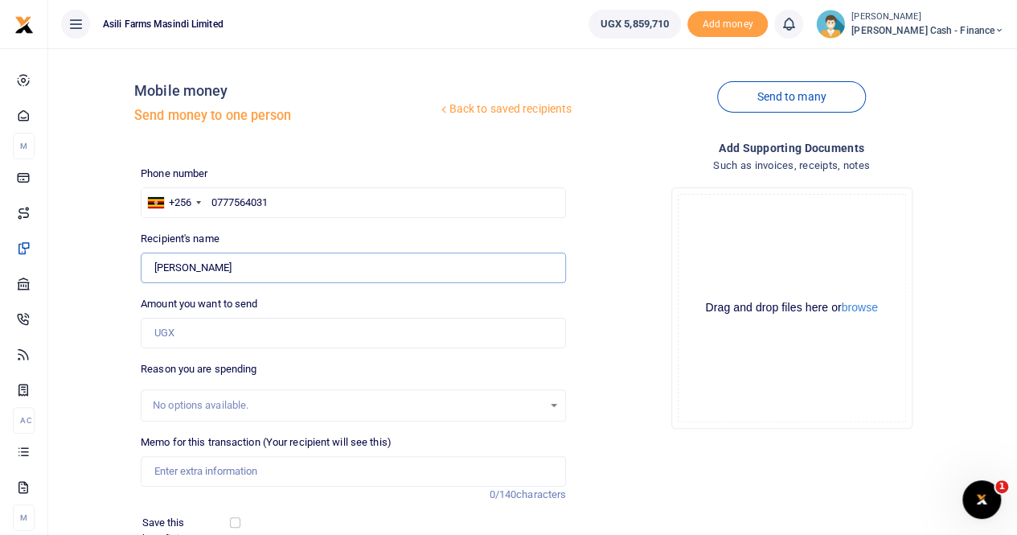
click at [203, 43] on input "Found" at bounding box center [353, 268] width 425 height 31
click at [201, 43] on input "Amount you want to send" at bounding box center [353, 333] width 425 height 31
type input "50,000"
click at [205, 43] on input "Memo for this transaction (Your recipient will see this)" at bounding box center [353, 471] width 425 height 31
drag, startPoint x: 154, startPoint y: 266, endPoint x: 290, endPoint y: 273, distance: 136.1
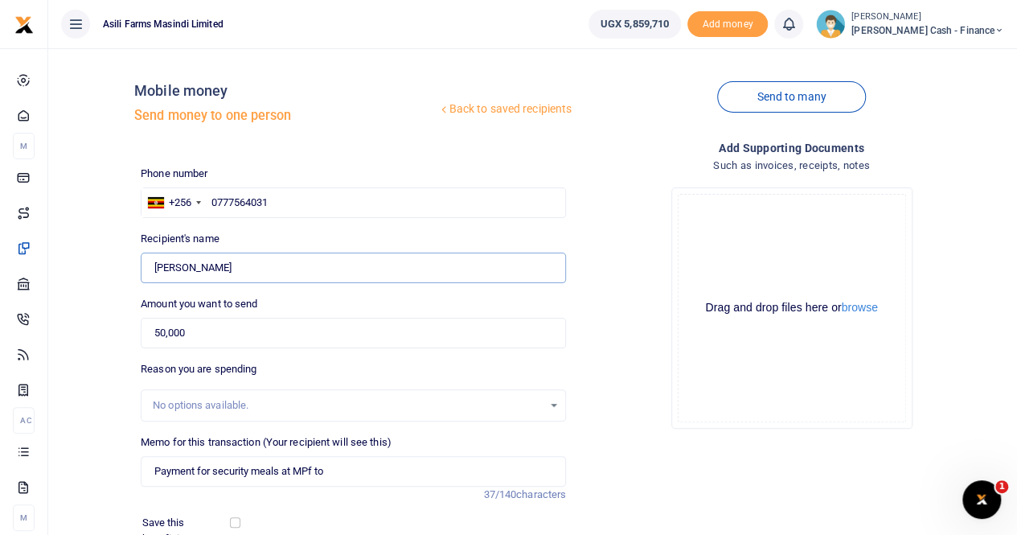
click at [290, 43] on input "Found" at bounding box center [353, 268] width 425 height 31
click at [355, 43] on input "Payment for security meals at MPf to" at bounding box center [353, 471] width 425 height 31
paste input "Bonny Acuma"
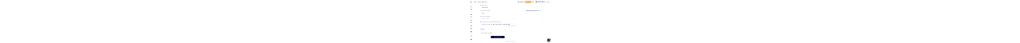
scroll to position [175, 0]
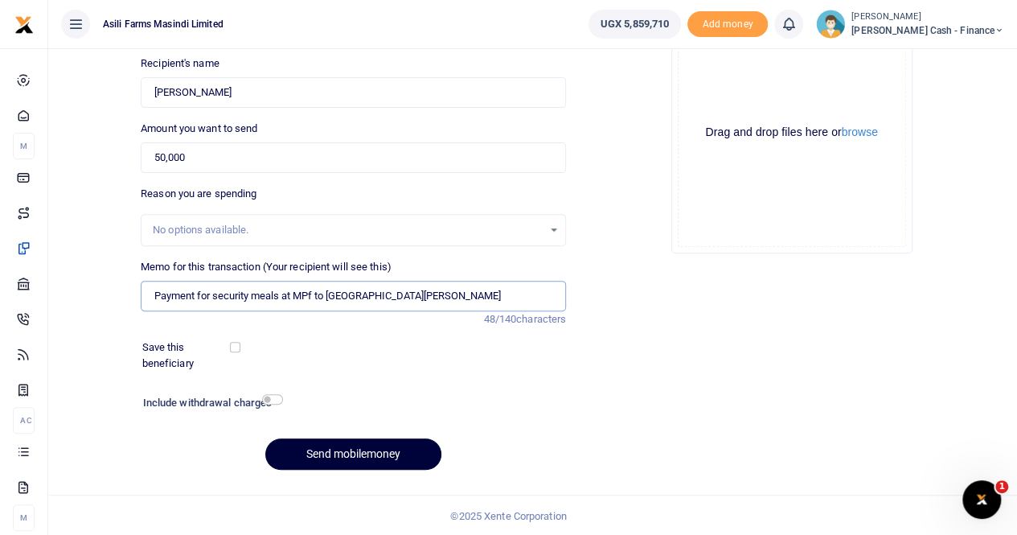
type input "Payment for security meals at MPf to Bonny Acuma"
click at [347, 43] on button "Send mobilemoney" at bounding box center [353, 453] width 176 height 31
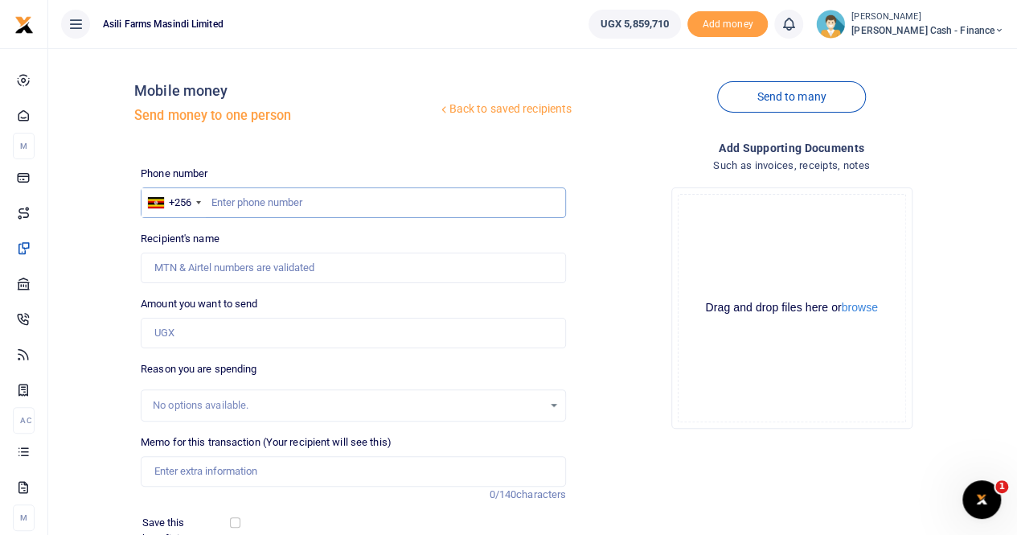
click at [224, 43] on input "text" at bounding box center [353, 202] width 425 height 31
paste input "0785557756"
type input "0785557756"
type input "[PERSON_NAME]"
type input "0785557756"
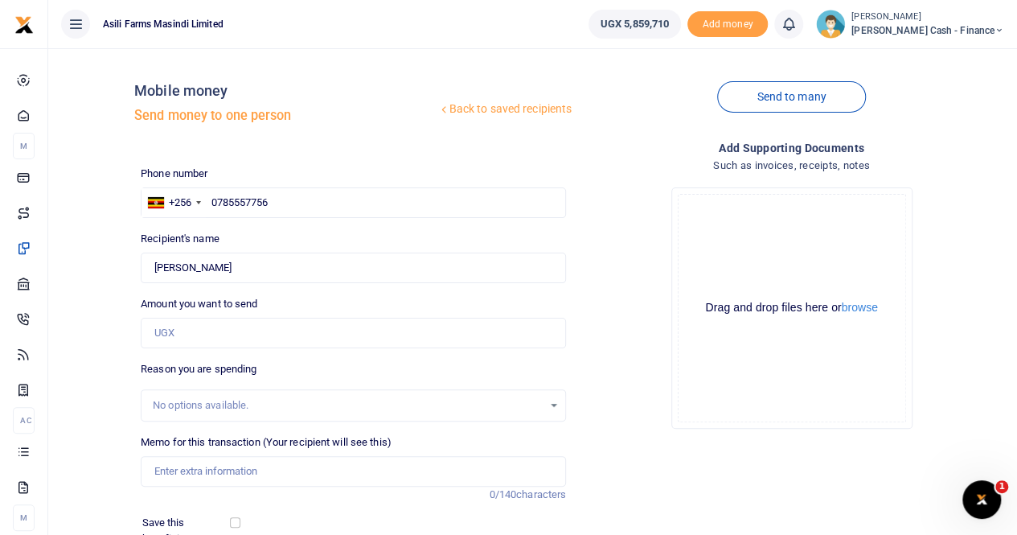
click at [187, 43] on div "No options available." at bounding box center [348, 405] width 390 height 16
click at [182, 43] on input "Memo for this transaction (Your recipient will see this)" at bounding box center [353, 471] width 425 height 31
drag, startPoint x: 155, startPoint y: 265, endPoint x: 251, endPoint y: 270, distance: 95.9
click at [251, 43] on input "Found" at bounding box center [353, 268] width 425 height 31
click at [346, 43] on input "Payment for security meals at MPF to" at bounding box center [353, 471] width 425 height 31
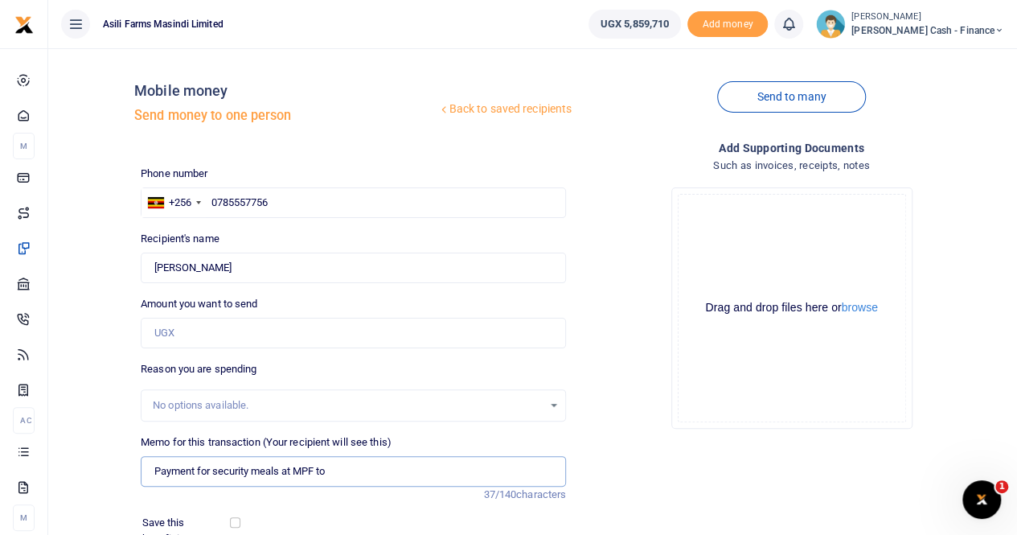
paste input "[PERSON_NAME]"
type input "Payment for security meals at MPF to [PERSON_NAME]"
click at [180, 43] on input "Amount you want to send" at bounding box center [353, 333] width 425 height 31
type input "50,000"
click at [332, 43] on input "0785557756" at bounding box center [353, 202] width 425 height 31
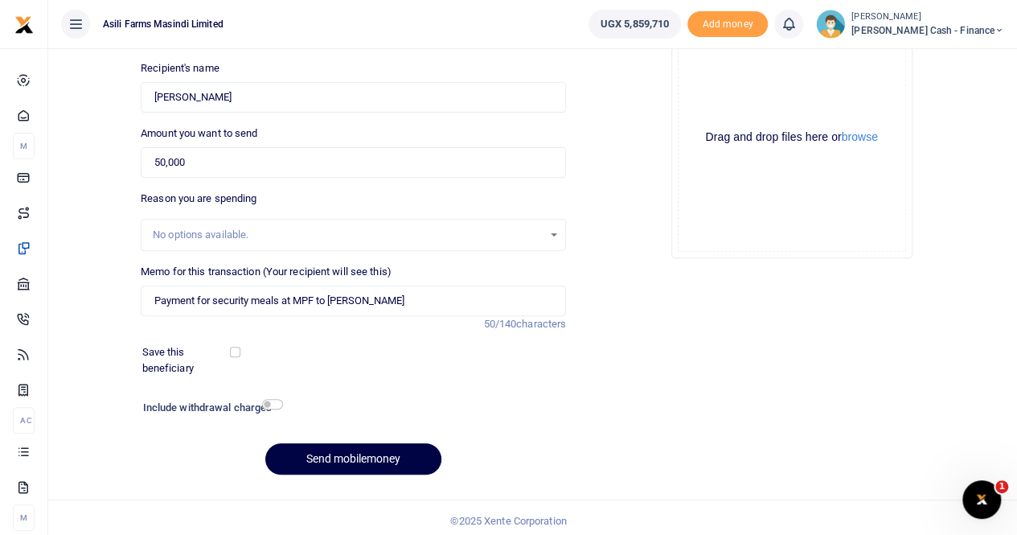
scroll to position [175, 0]
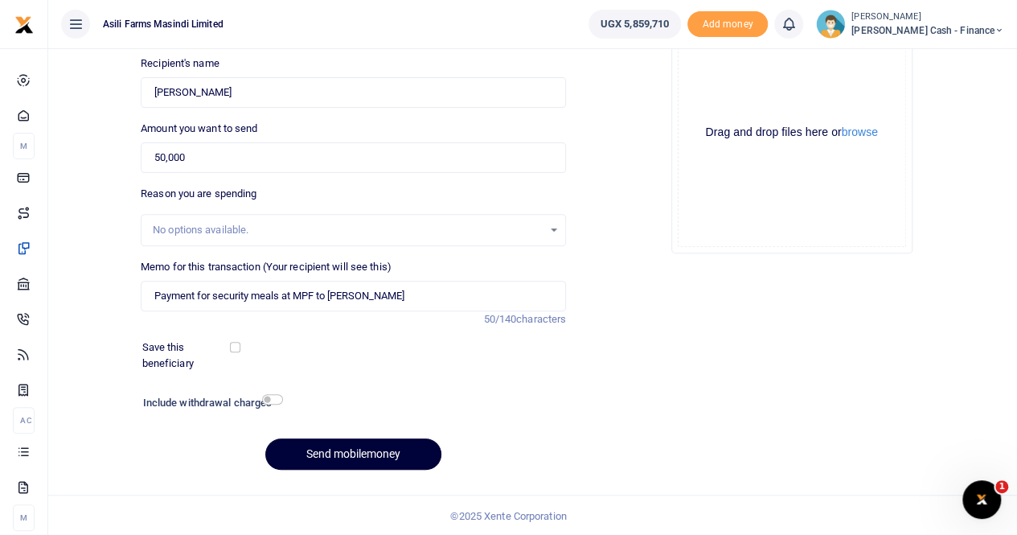
click at [331, 43] on button "Send mobilemoney" at bounding box center [353, 453] width 176 height 31
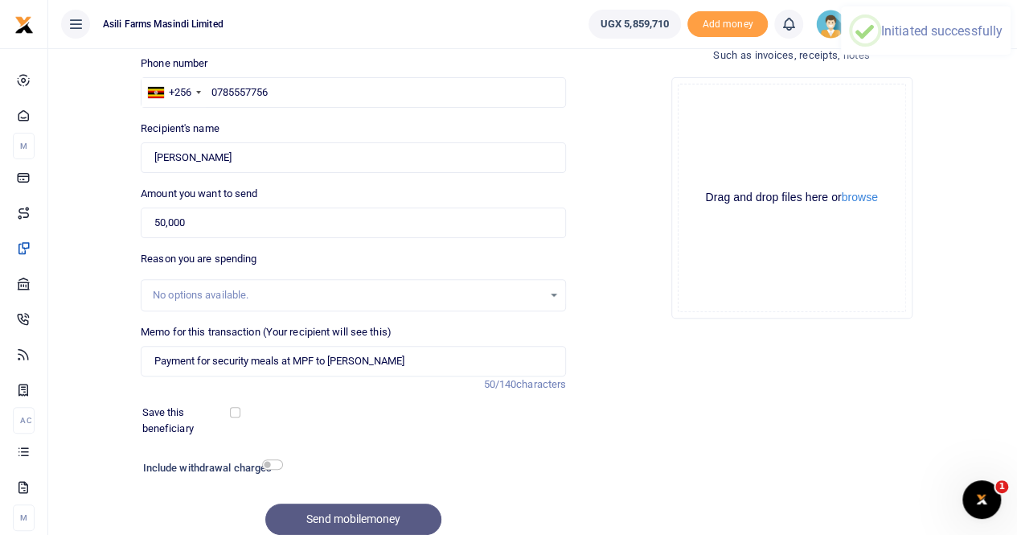
scroll to position [95, 0]
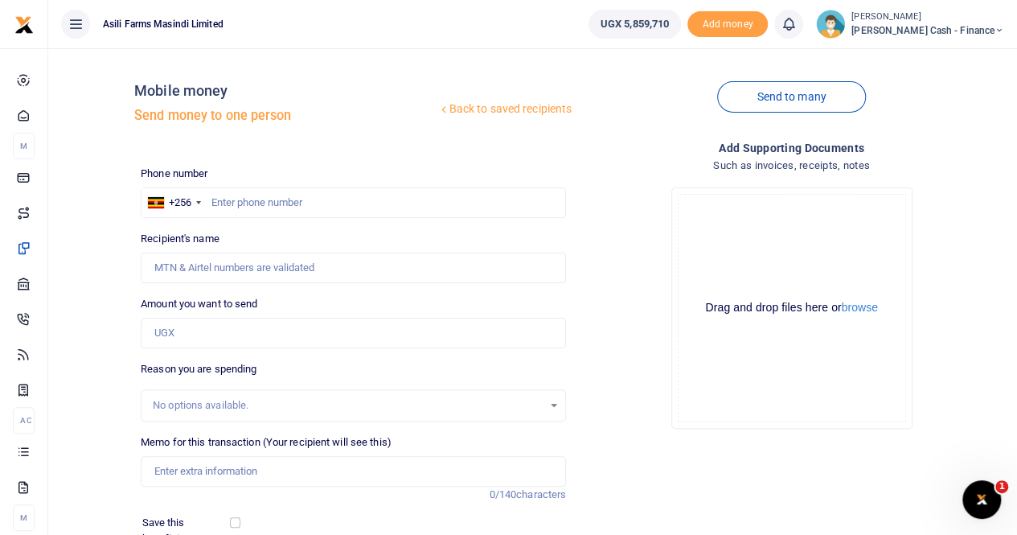
click at [425, 25] on ul "Asili Farms Masindi Limited" at bounding box center [312, 24] width 528 height 48
